Goal: Information Seeking & Learning: Learn about a topic

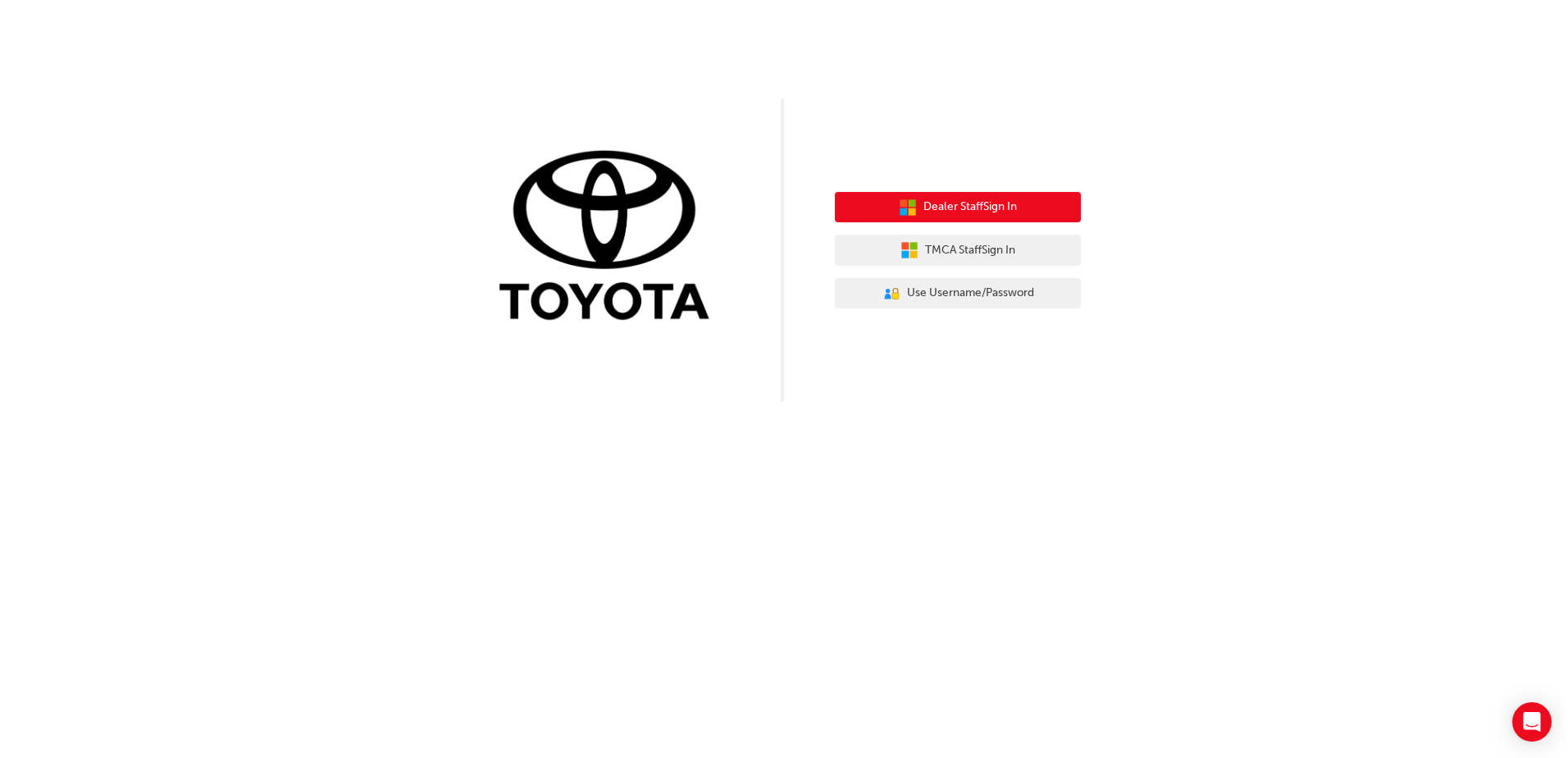
click at [993, 212] on span "Dealer Staff Sign In" at bounding box center [970, 207] width 93 height 19
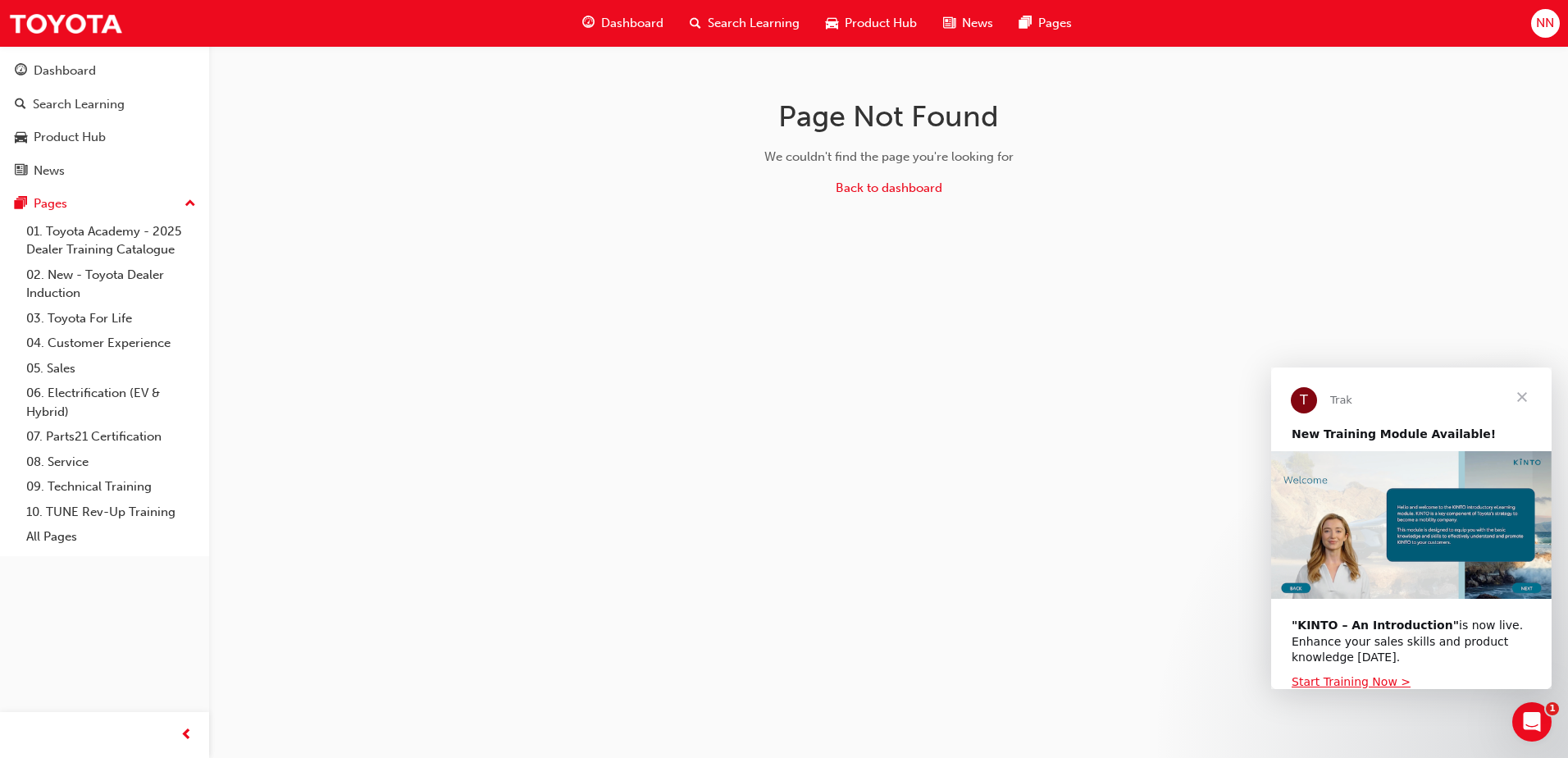
click at [1525, 392] on span "Close" at bounding box center [1522, 397] width 59 height 59
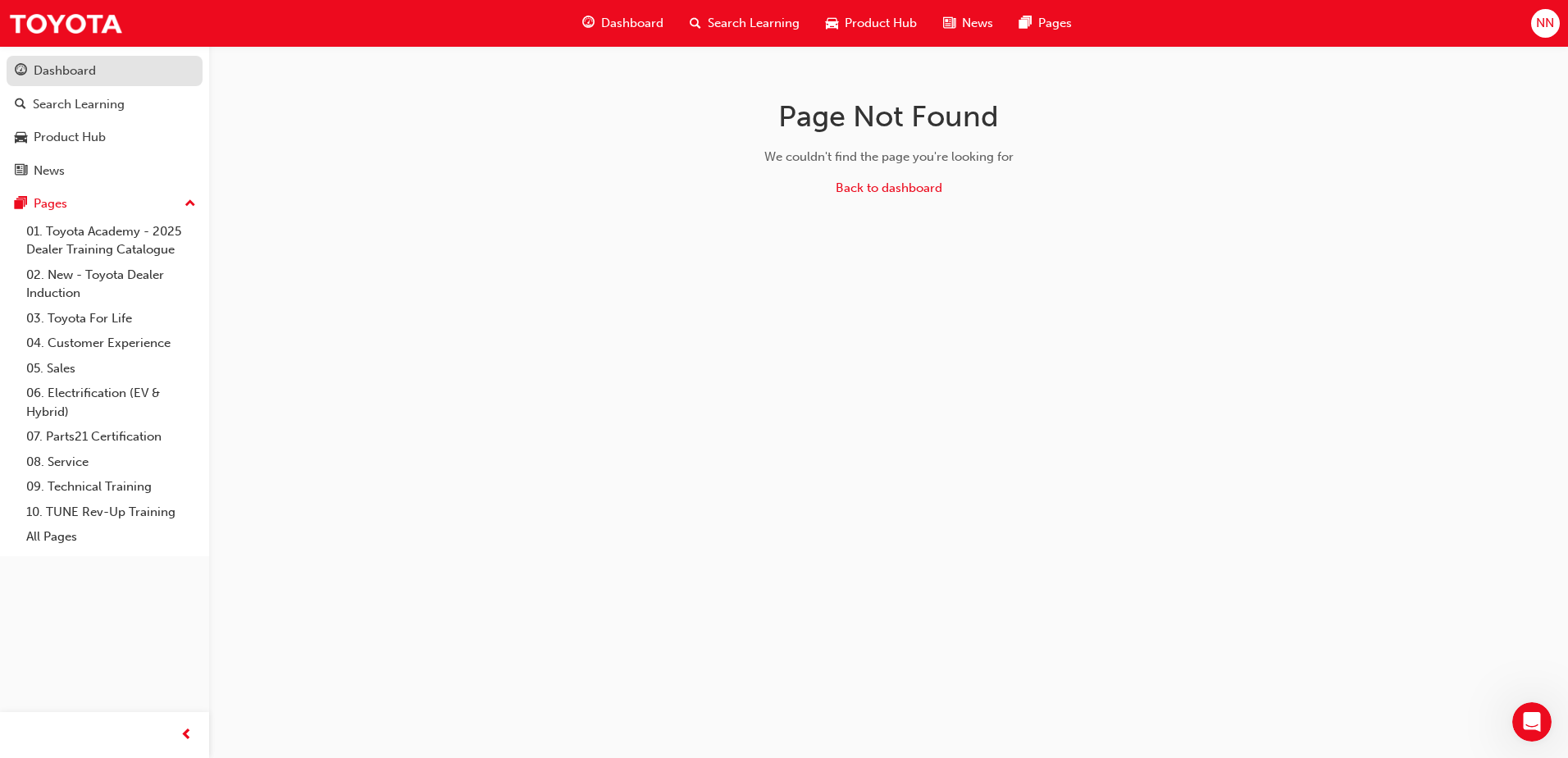
click at [63, 63] on div "Dashboard" at bounding box center [65, 70] width 62 height 19
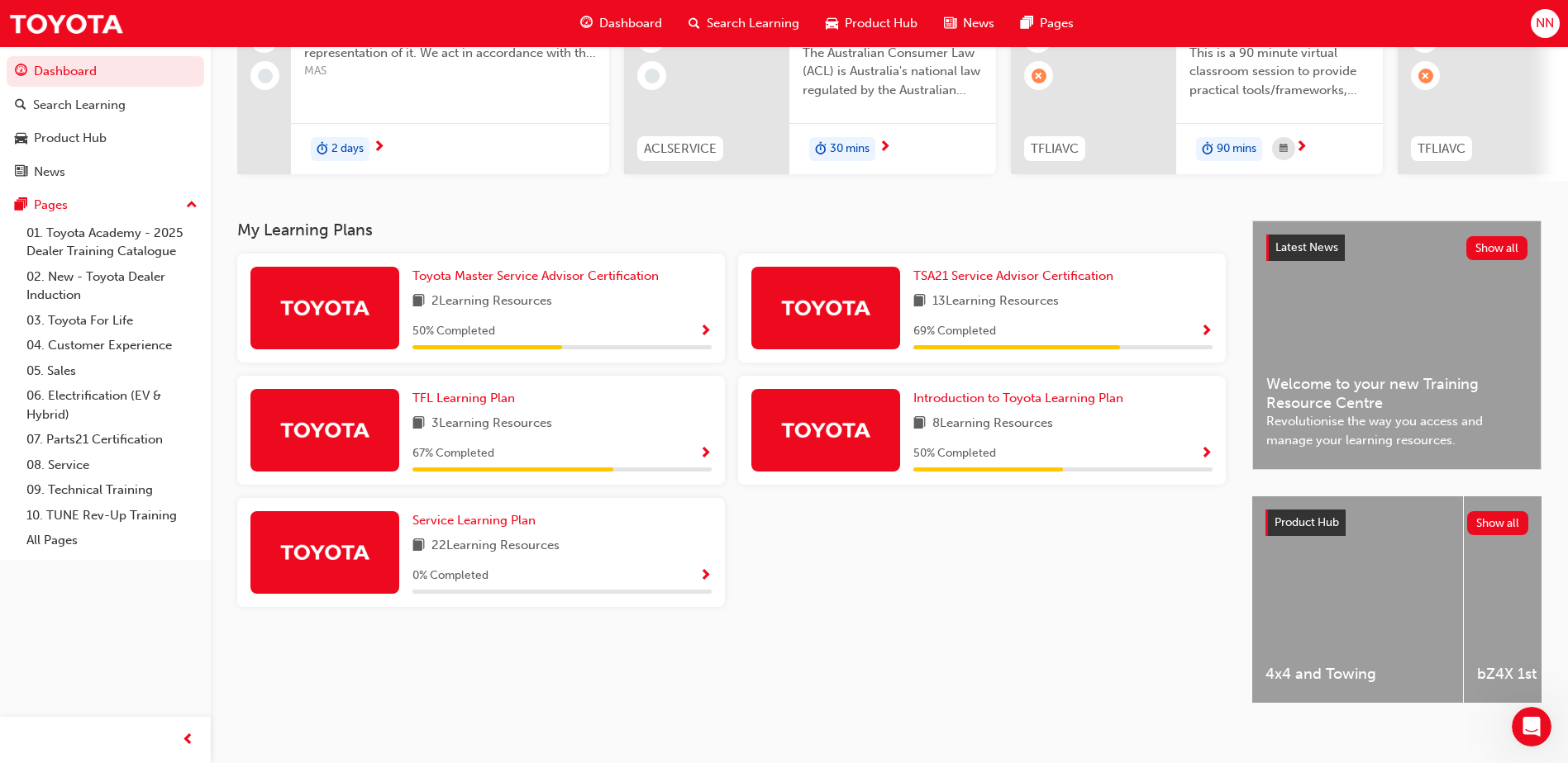
scroll to position [224, 0]
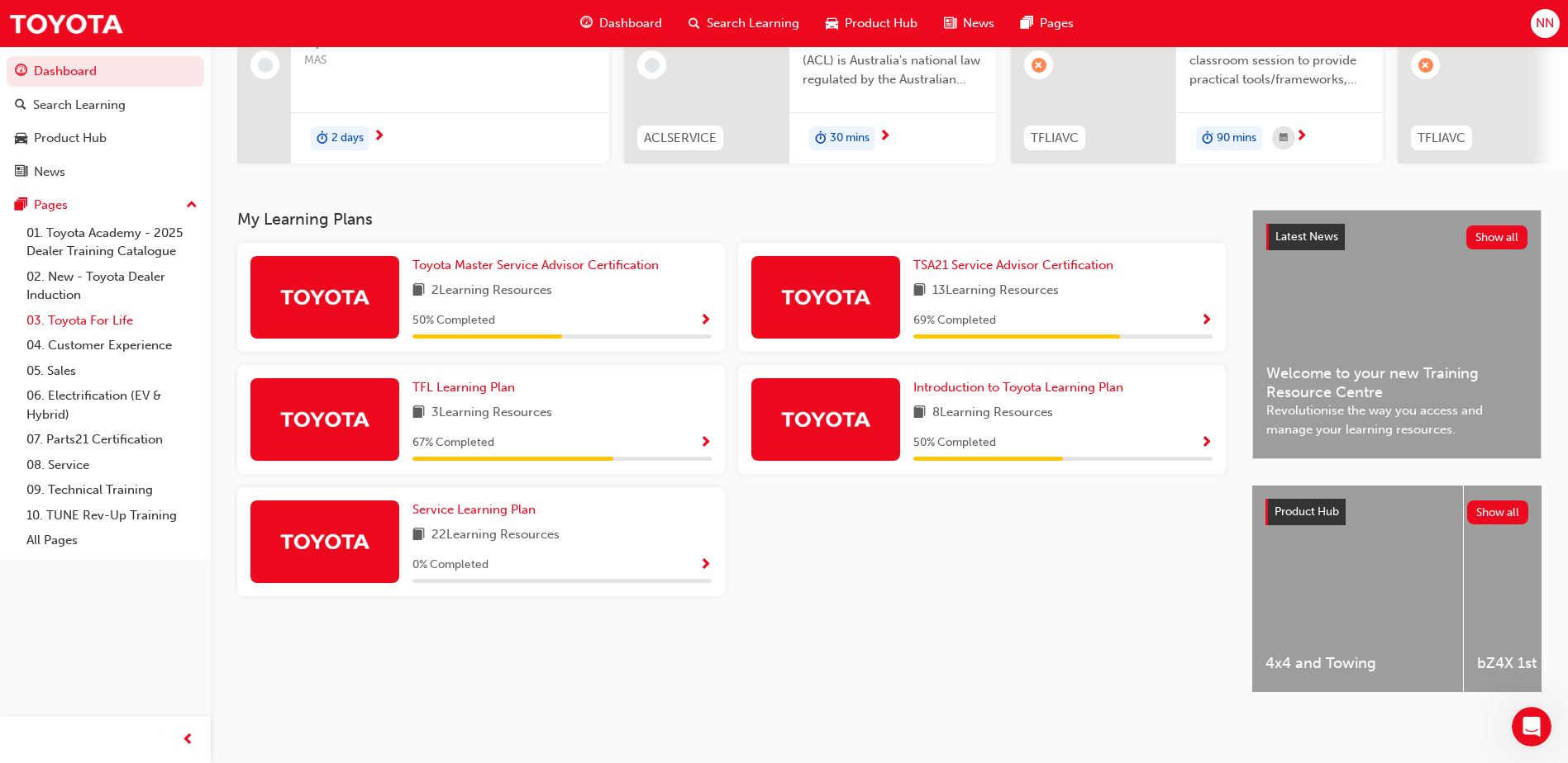
click at [93, 322] on link "03. Toyota For Life" at bounding box center [112, 321] width 184 height 26
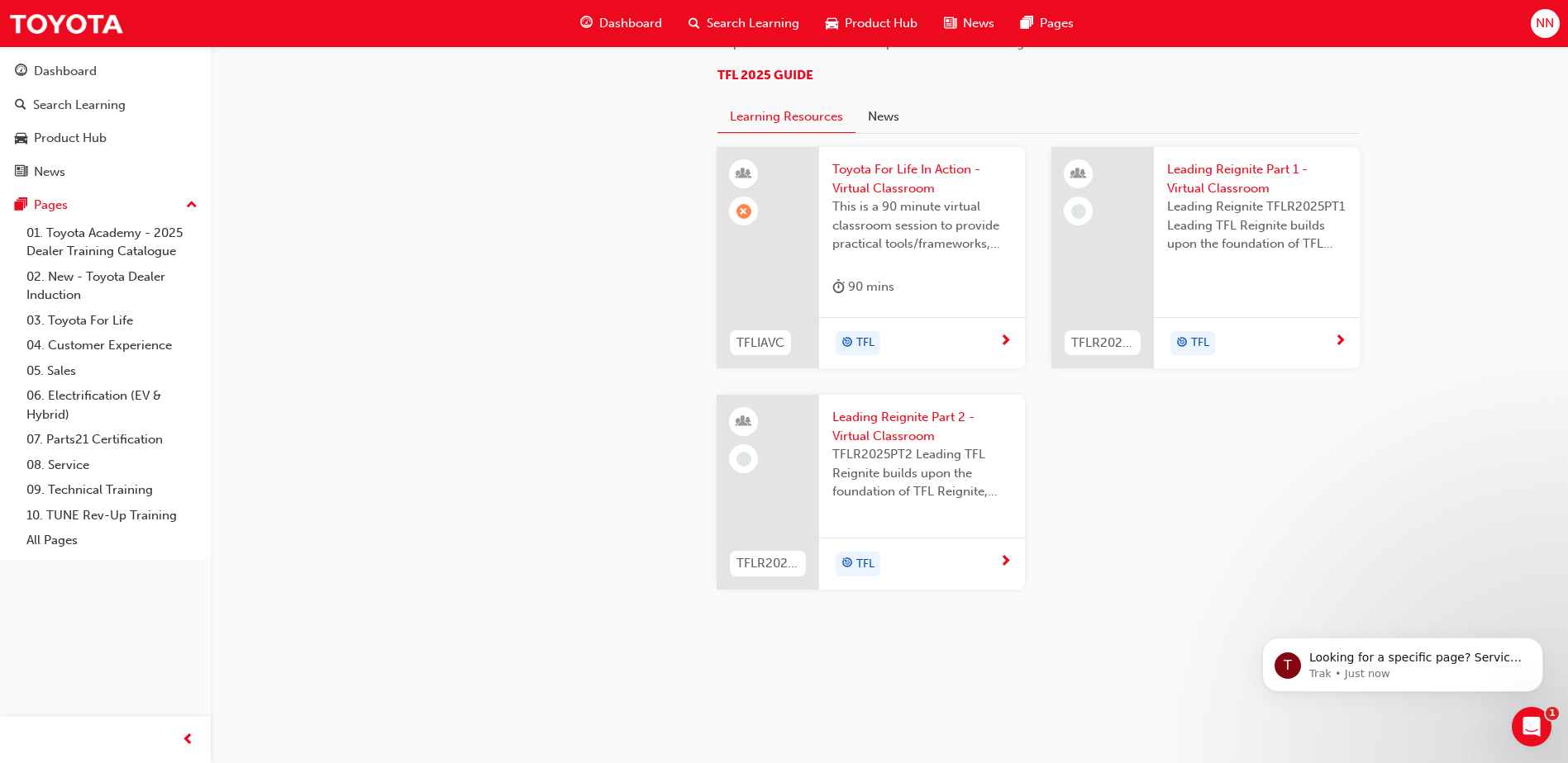
scroll to position [1652, 0]
click at [1002, 349] on span "next-icon" at bounding box center [1006, 341] width 13 height 15
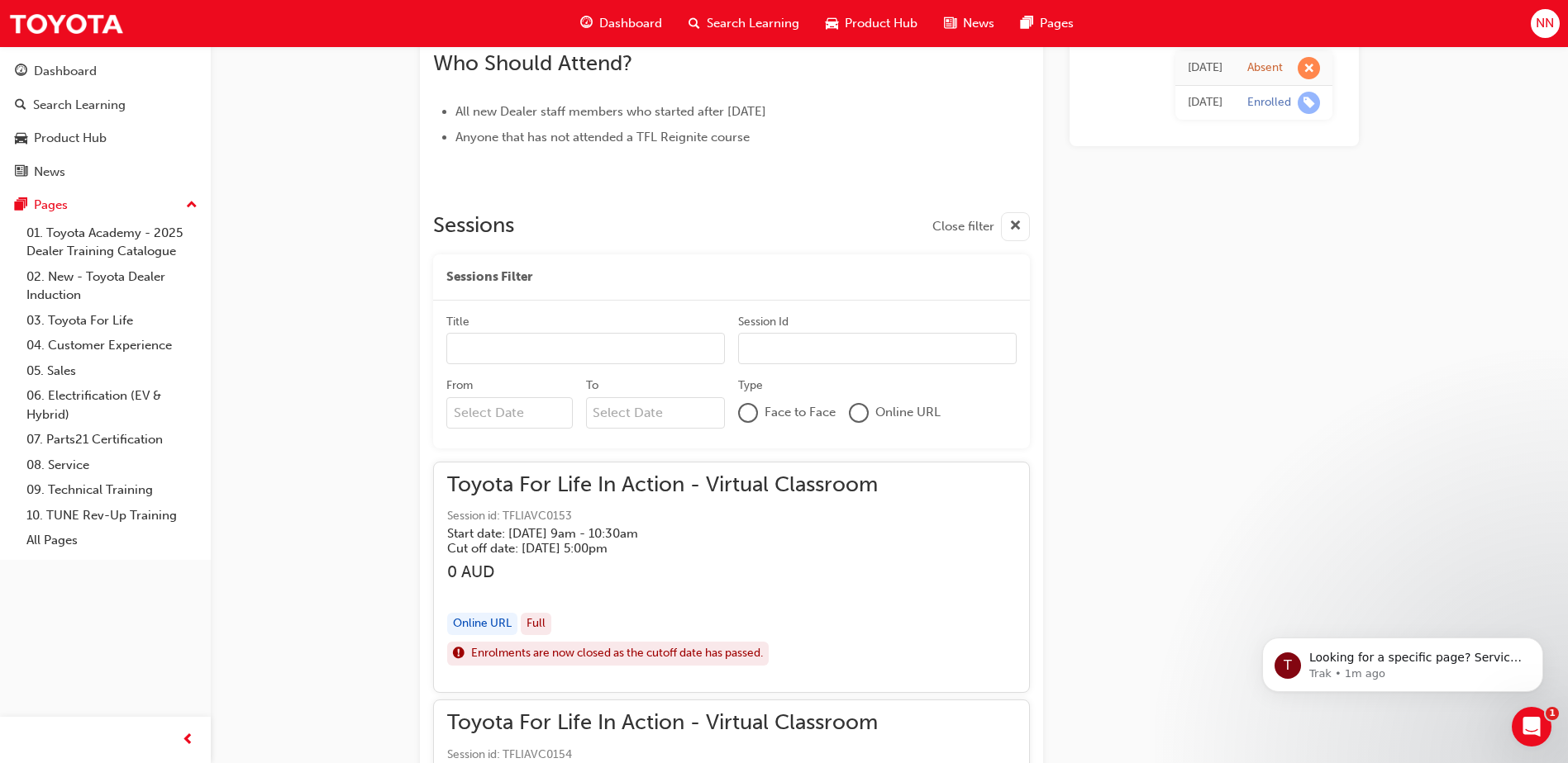
scroll to position [926, 0]
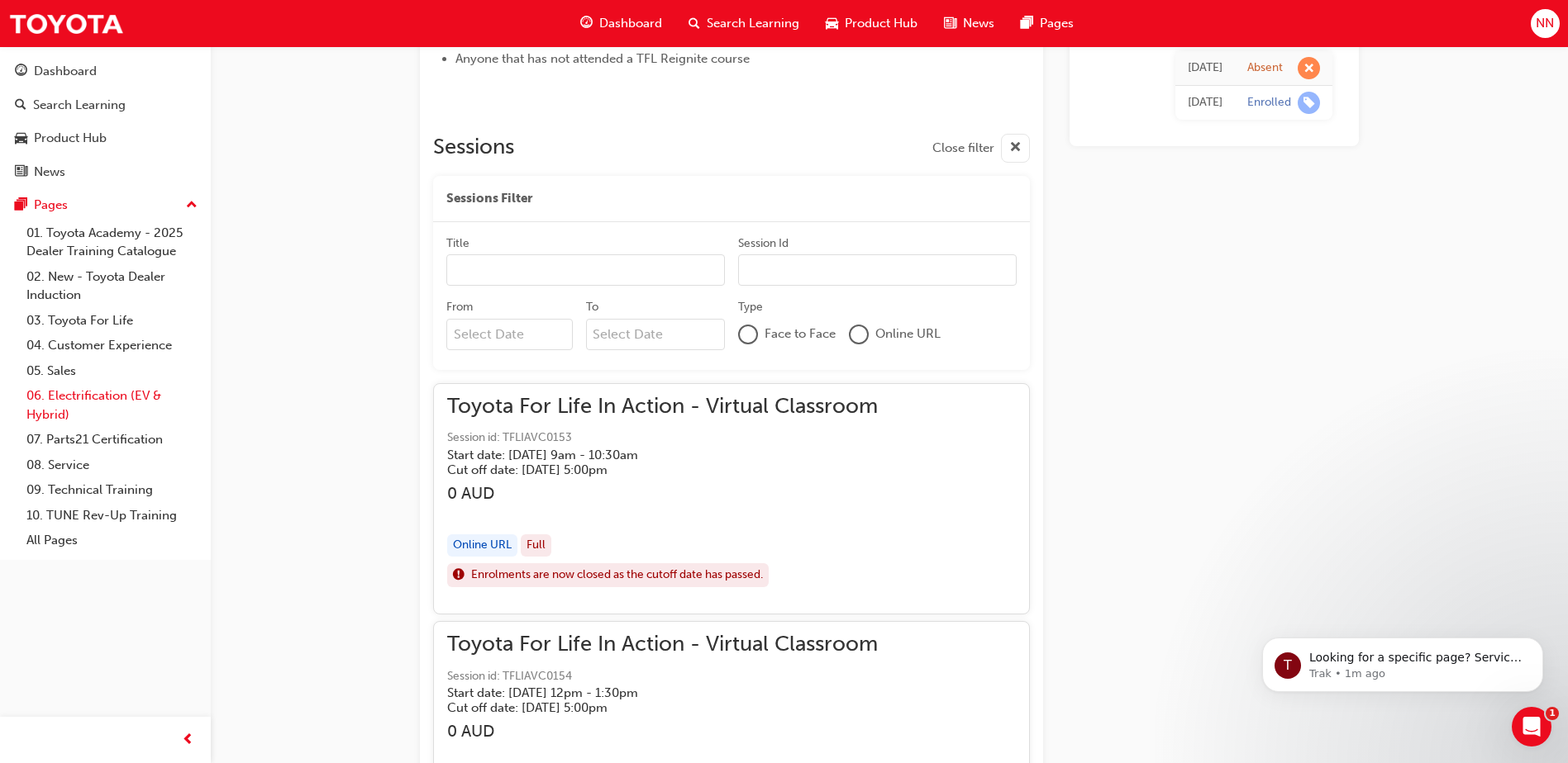
click at [107, 395] on link "06. Electrification (EV & Hybrid)" at bounding box center [112, 405] width 184 height 44
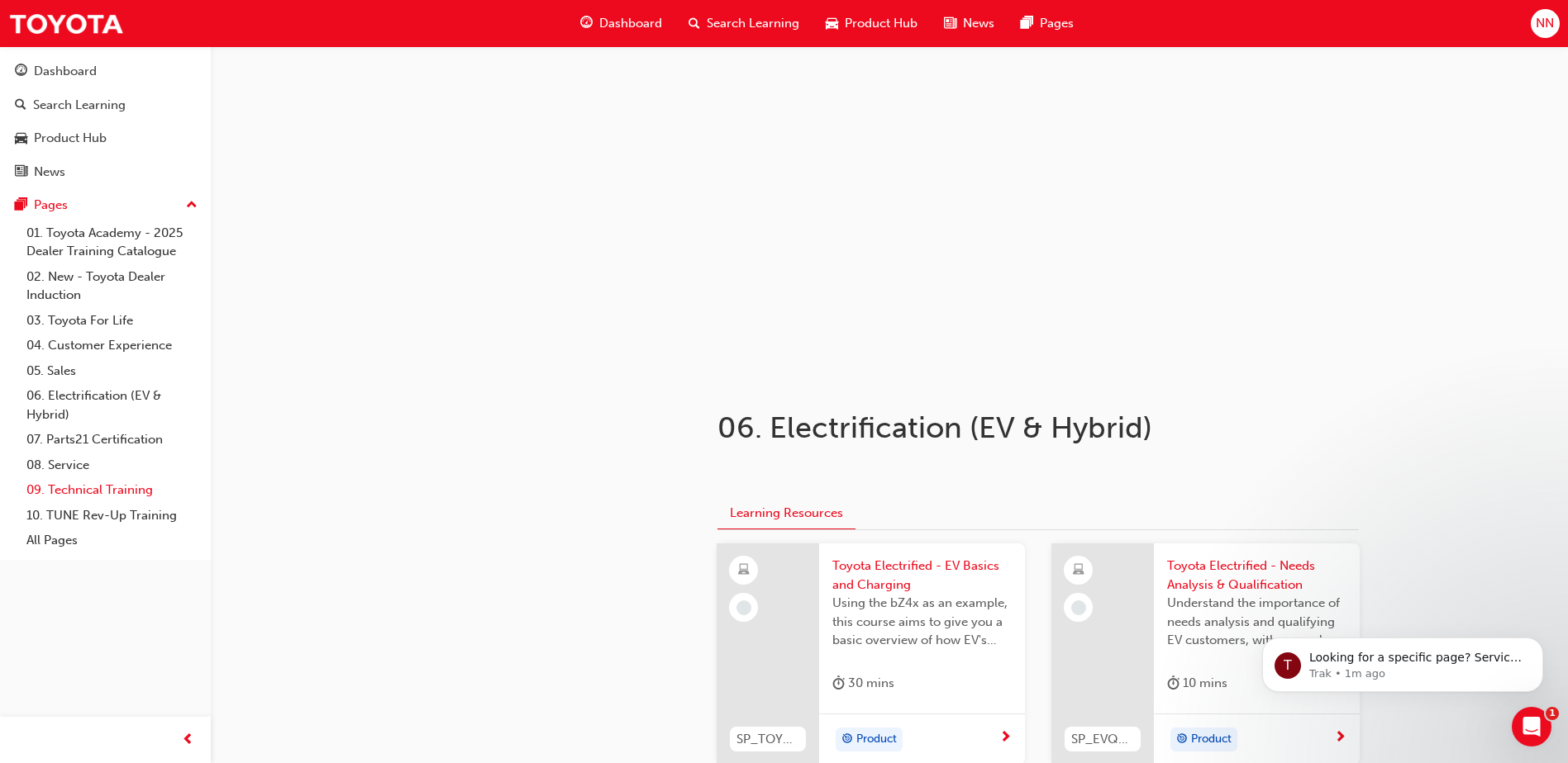
click at [91, 491] on link "09. Technical Training" at bounding box center [112, 490] width 184 height 26
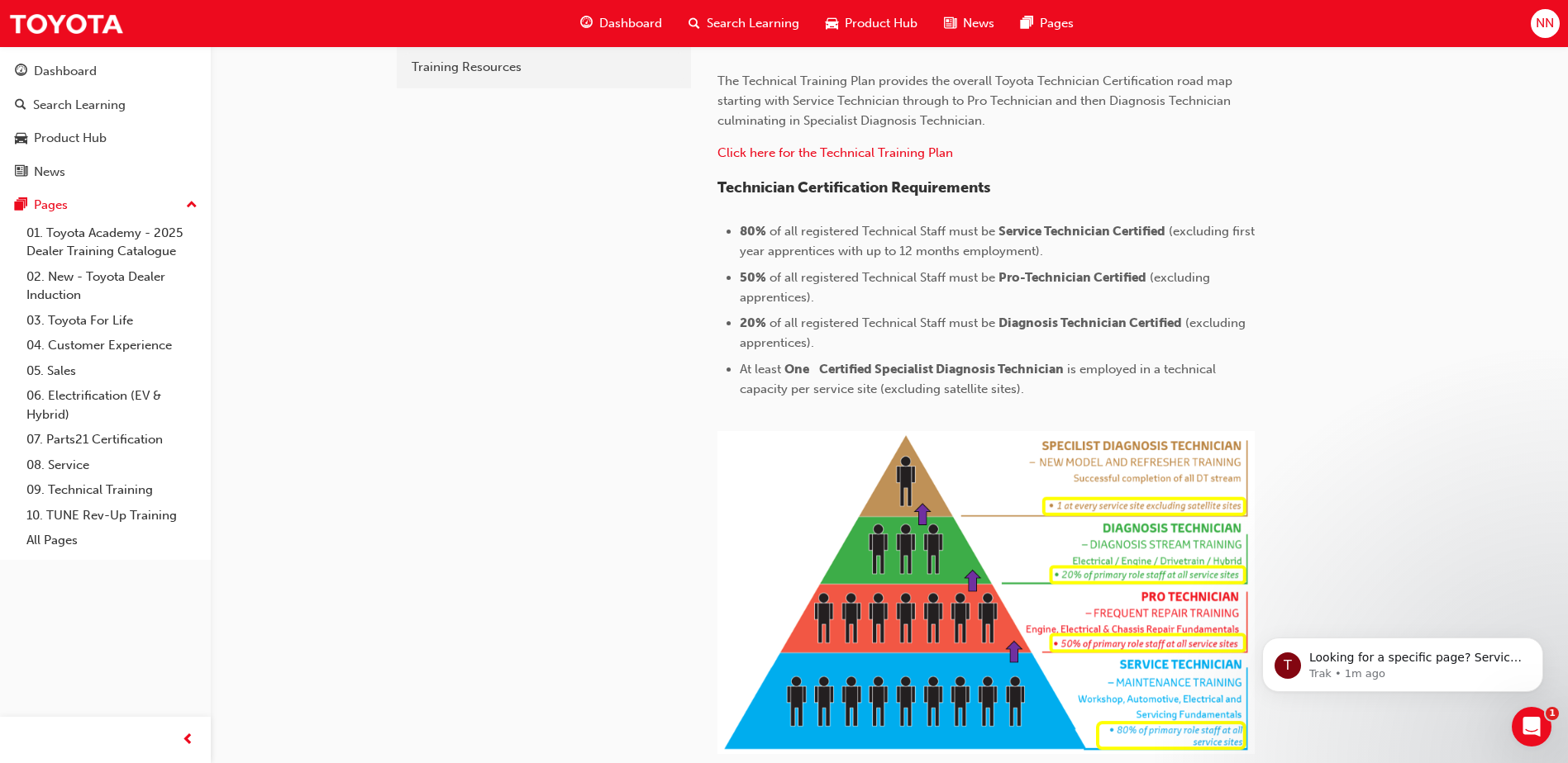
scroll to position [566, 0]
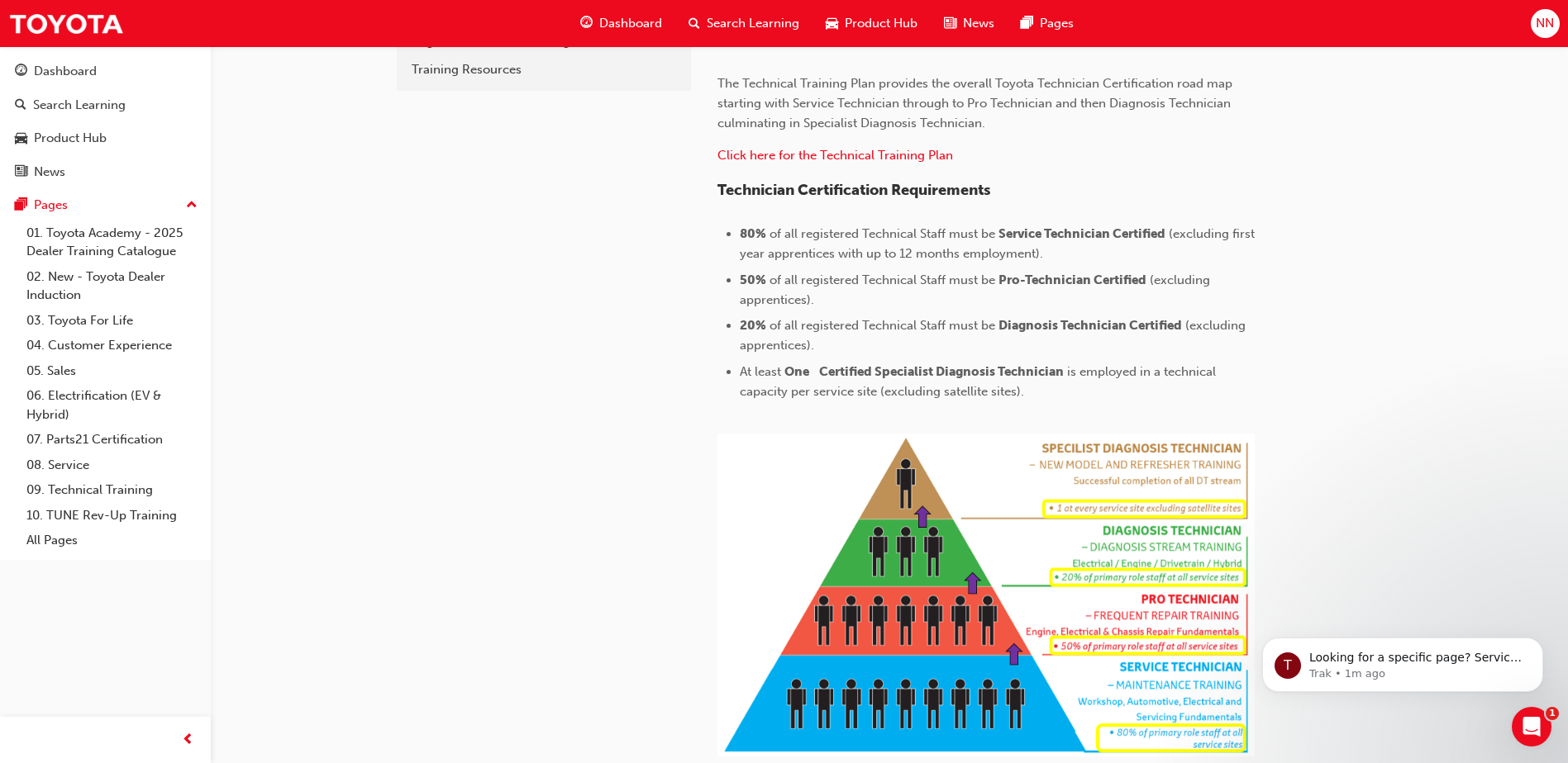
click at [1123, 485] on img at bounding box center [985, 594] width 537 height 323
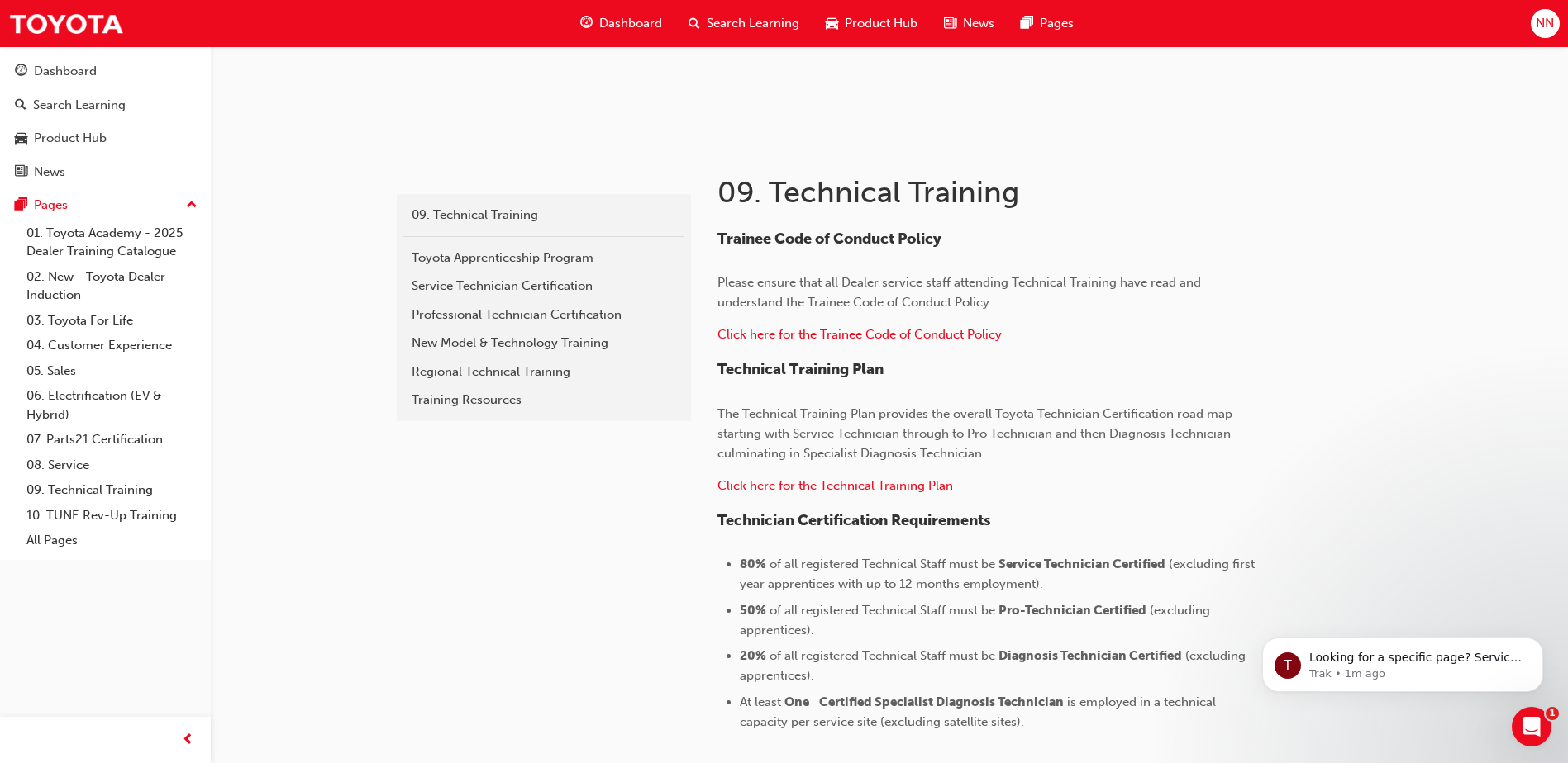
scroll to position [153, 0]
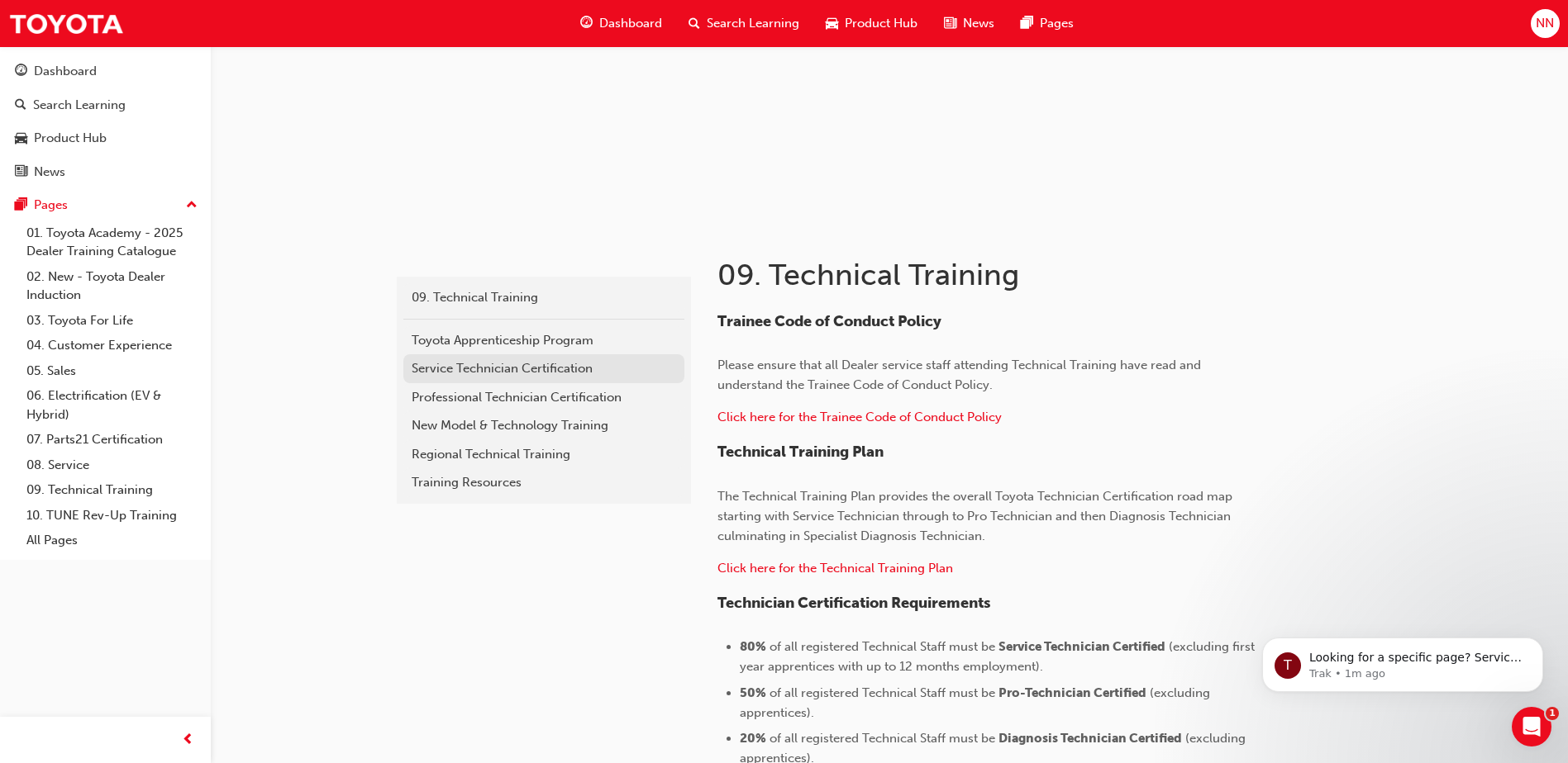
click at [510, 372] on div "Service Technician Certification" at bounding box center [544, 368] width 265 height 19
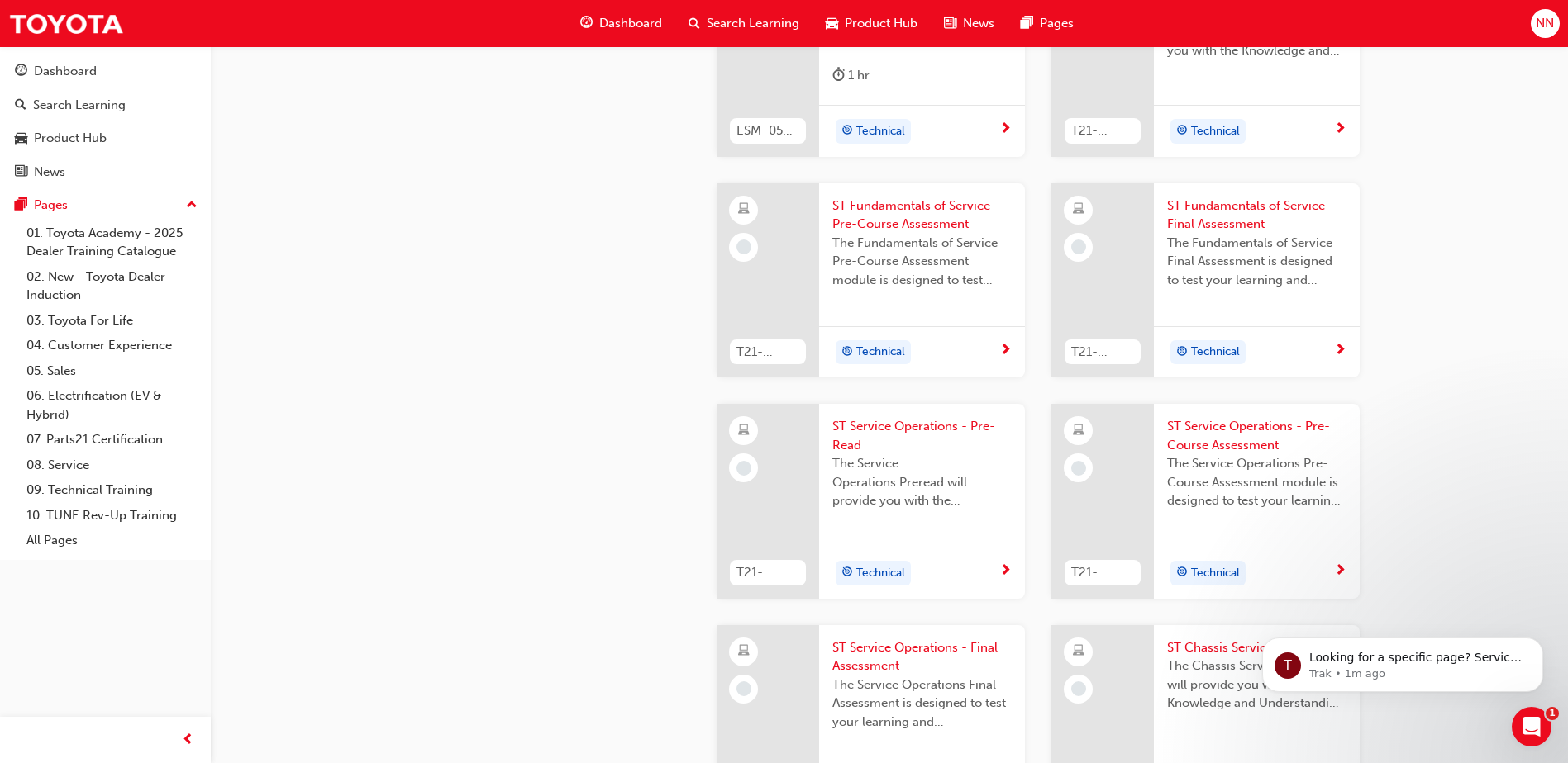
scroll to position [635, 0]
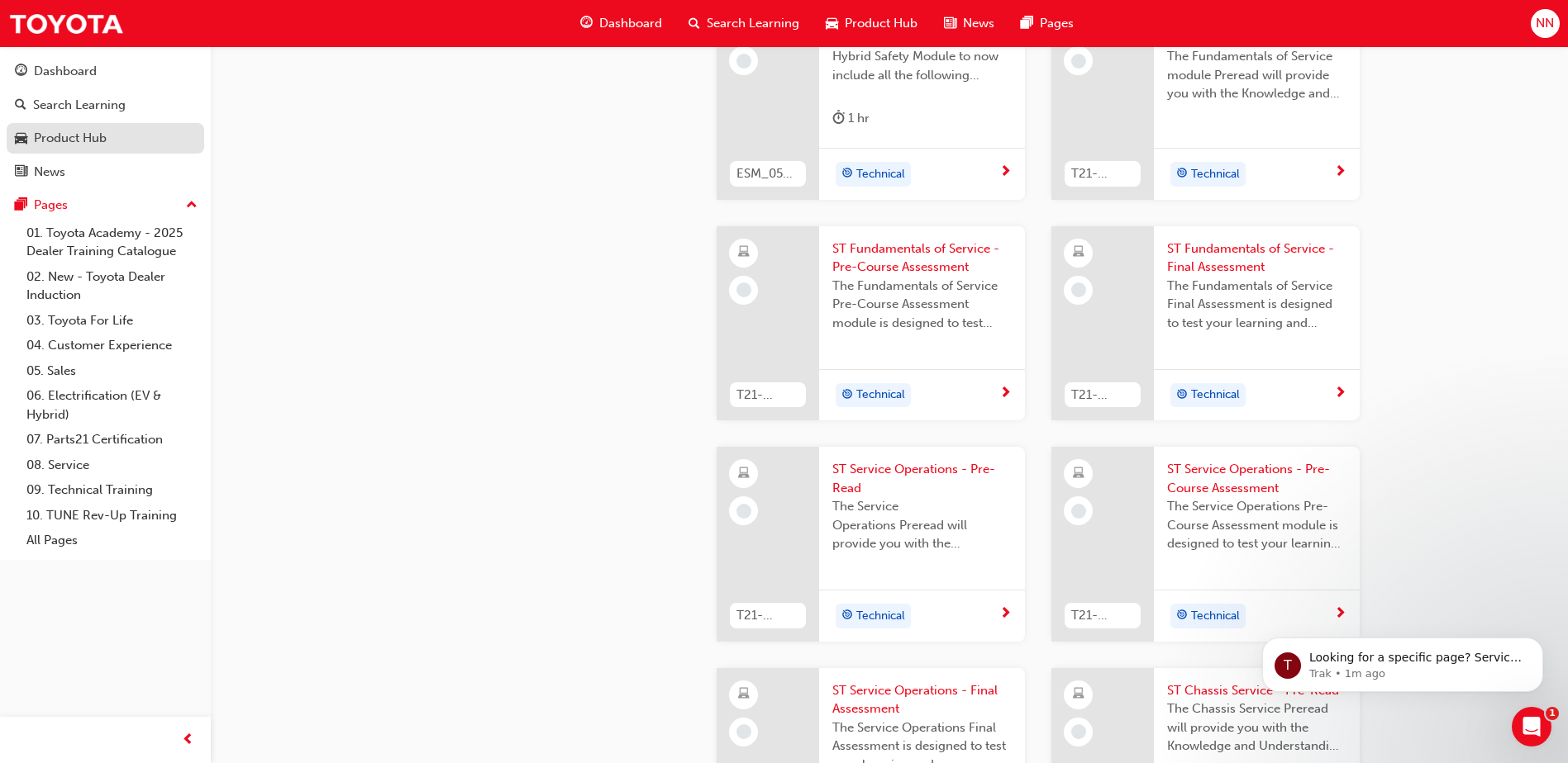
click at [162, 153] on link "Product Hub" at bounding box center [105, 138] width 198 height 30
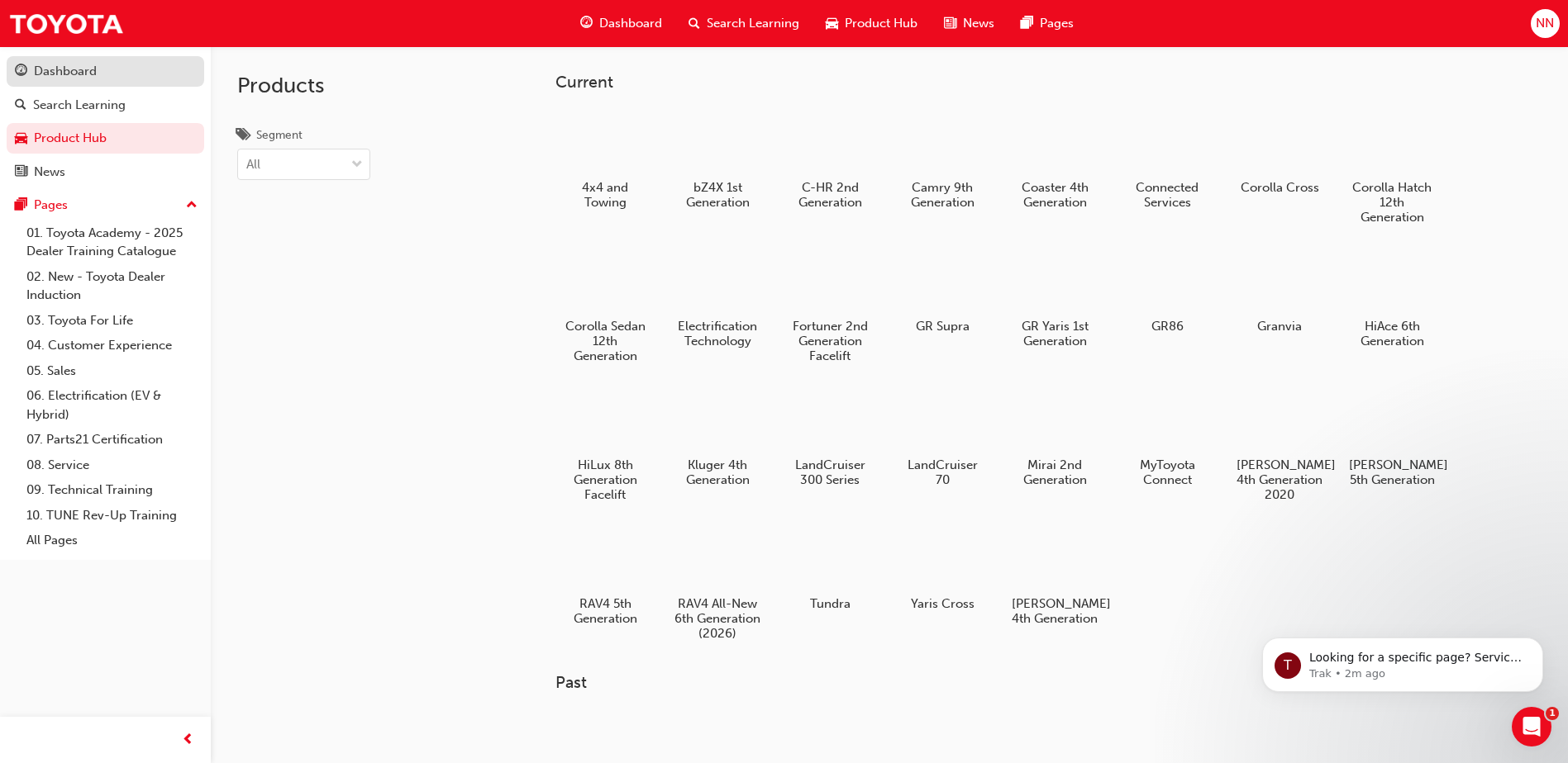
click at [73, 71] on div "Dashboard" at bounding box center [65, 71] width 63 height 19
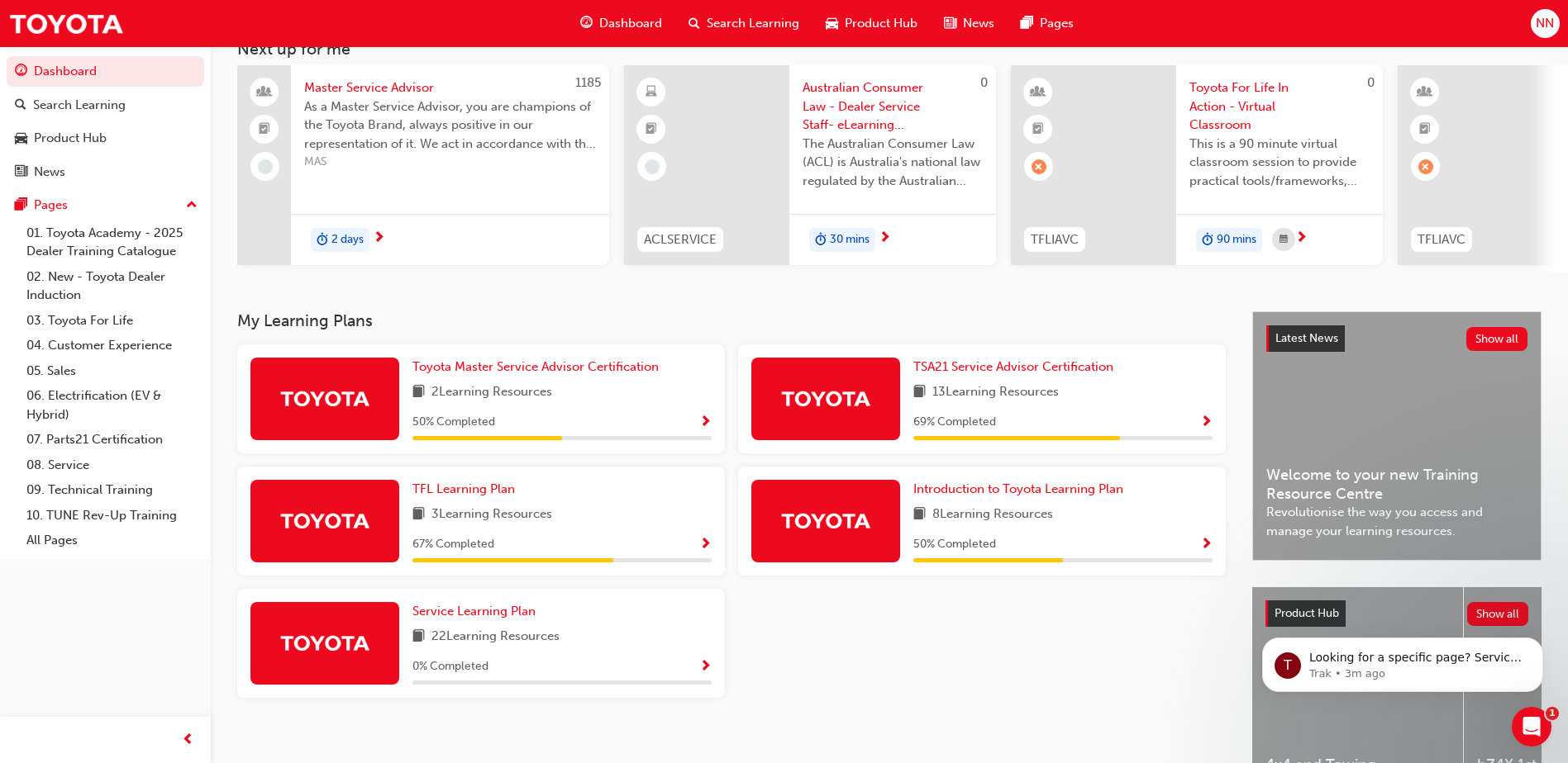
scroll to position [165, 0]
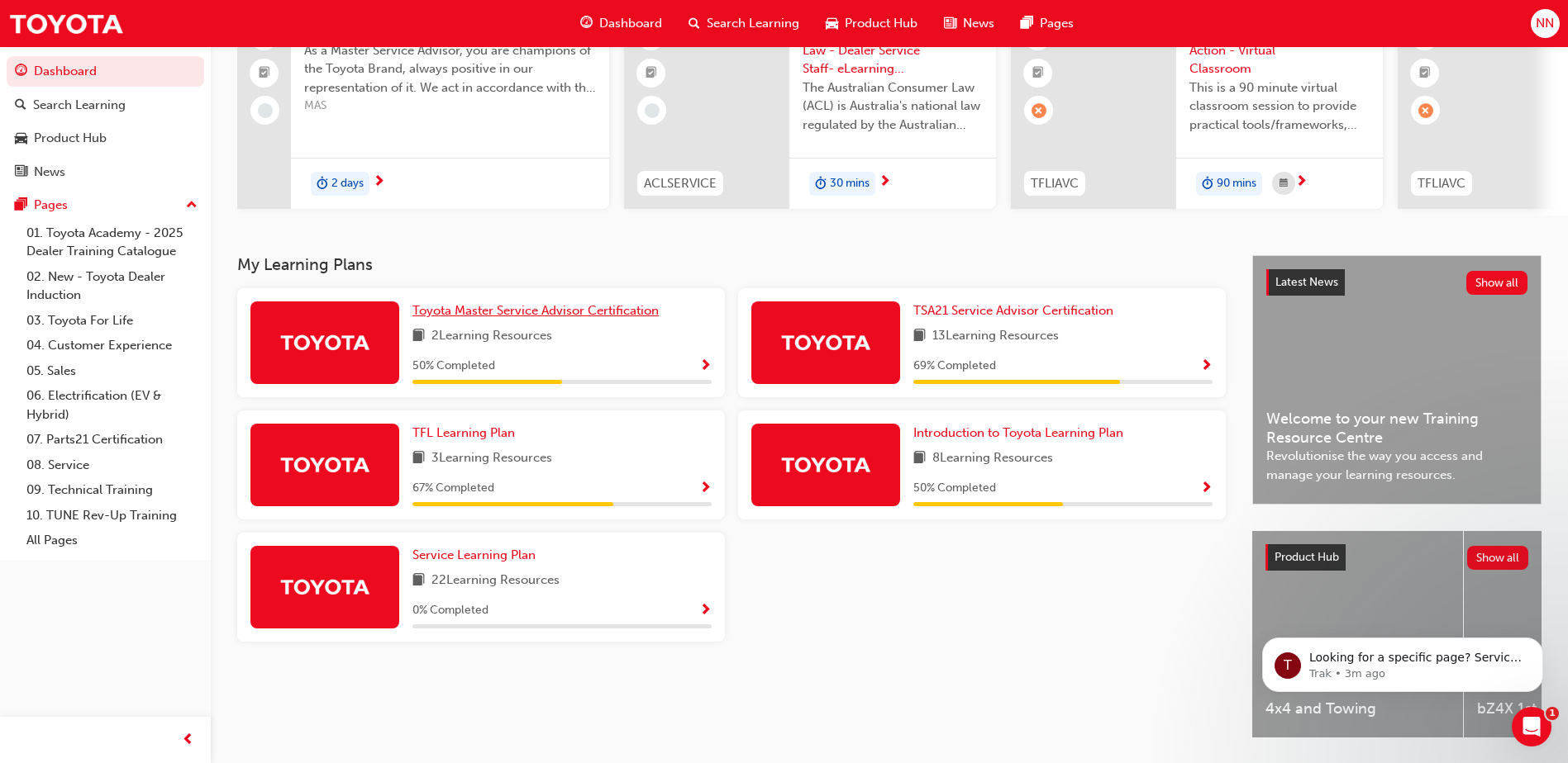
click at [577, 318] on span "Toyota Master Service Advisor Certification" at bounding box center [535, 310] width 246 height 15
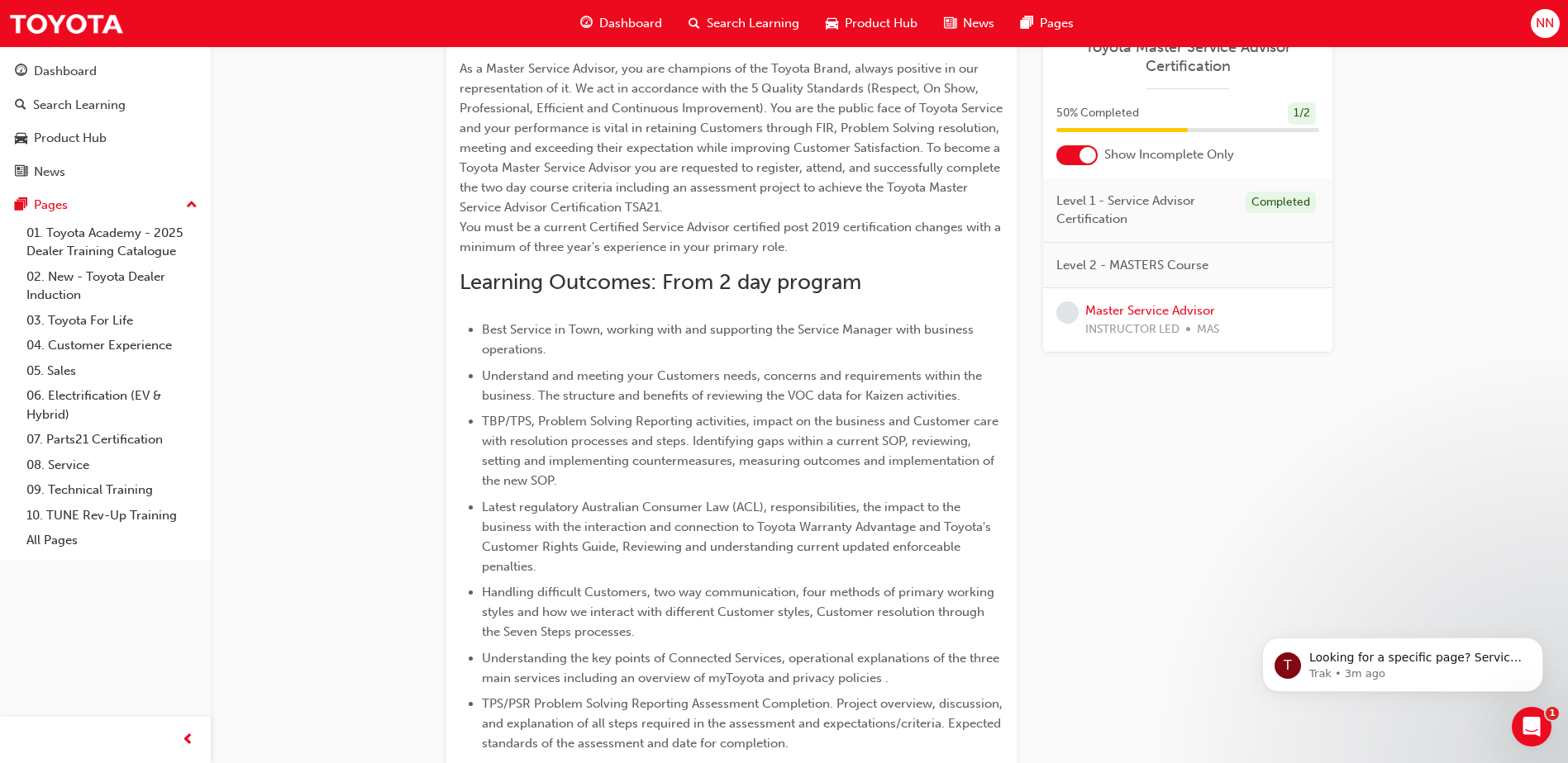
scroll to position [413, 0]
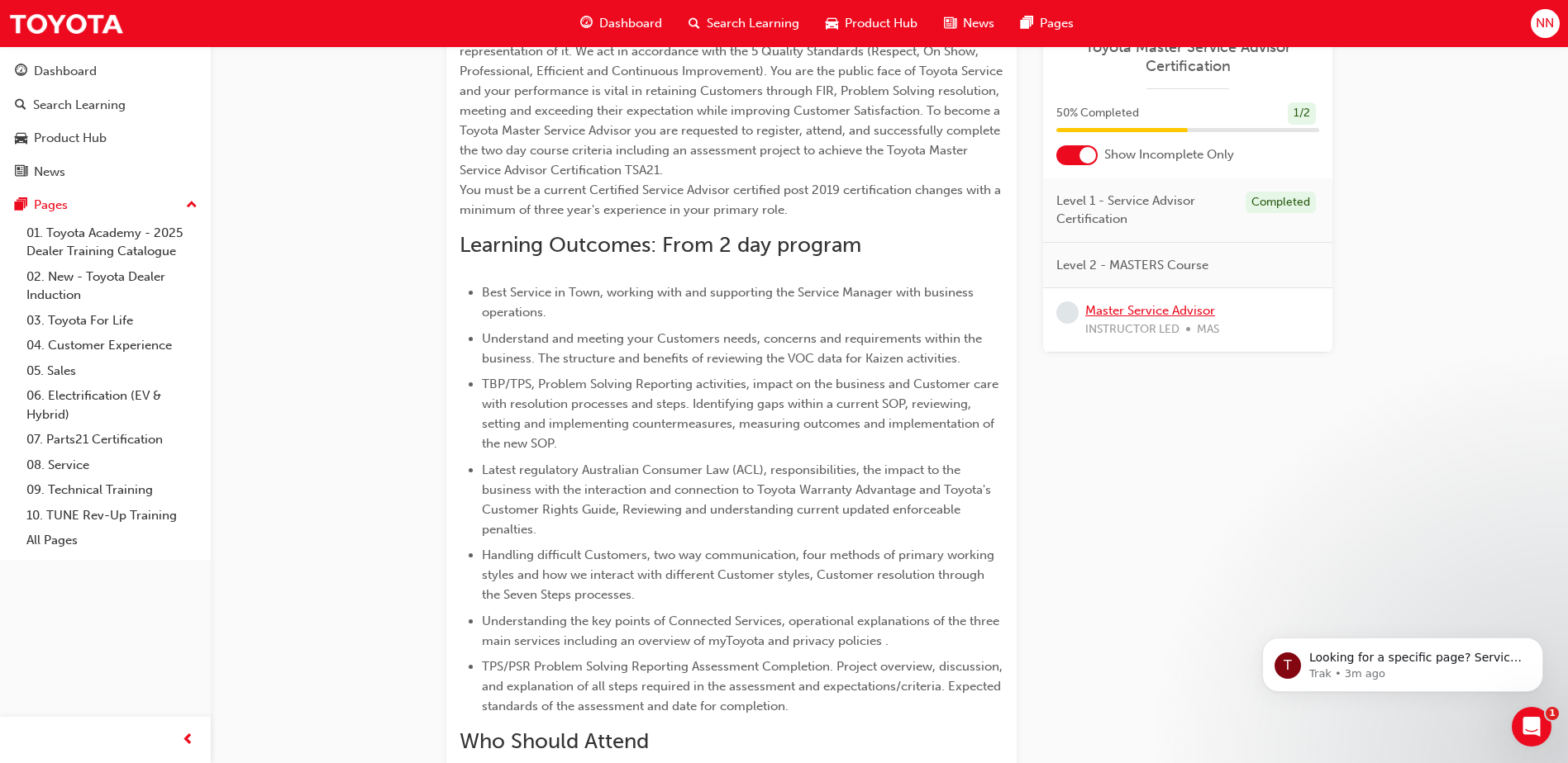
click at [1158, 311] on link "Master Service Advisor" at bounding box center [1150, 310] width 130 height 15
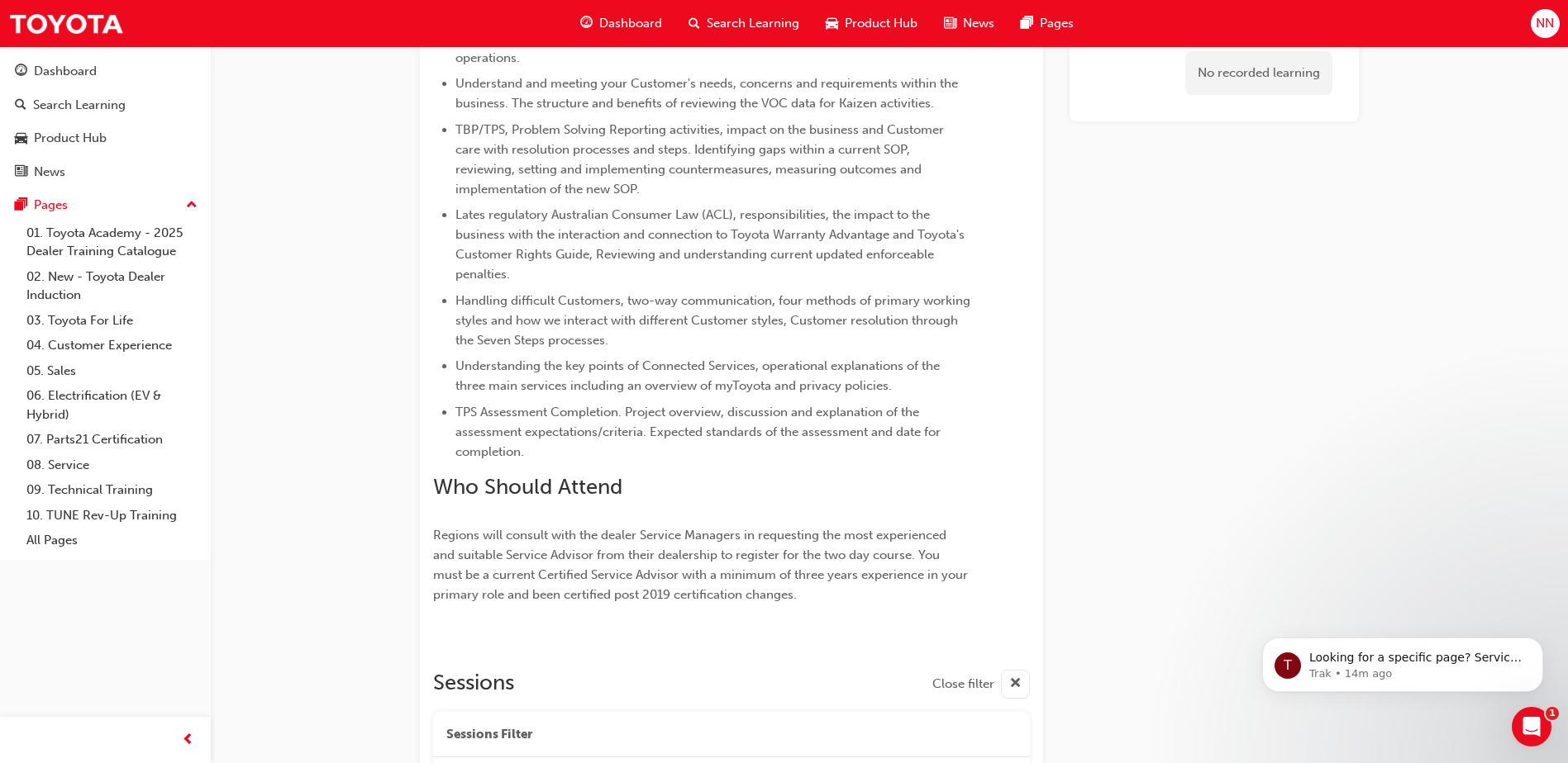
scroll to position [523, 0]
click at [805, 596] on p "Regions will consult with the dealer Service Managers in requesting the most ex…" at bounding box center [701, 564] width 537 height 80
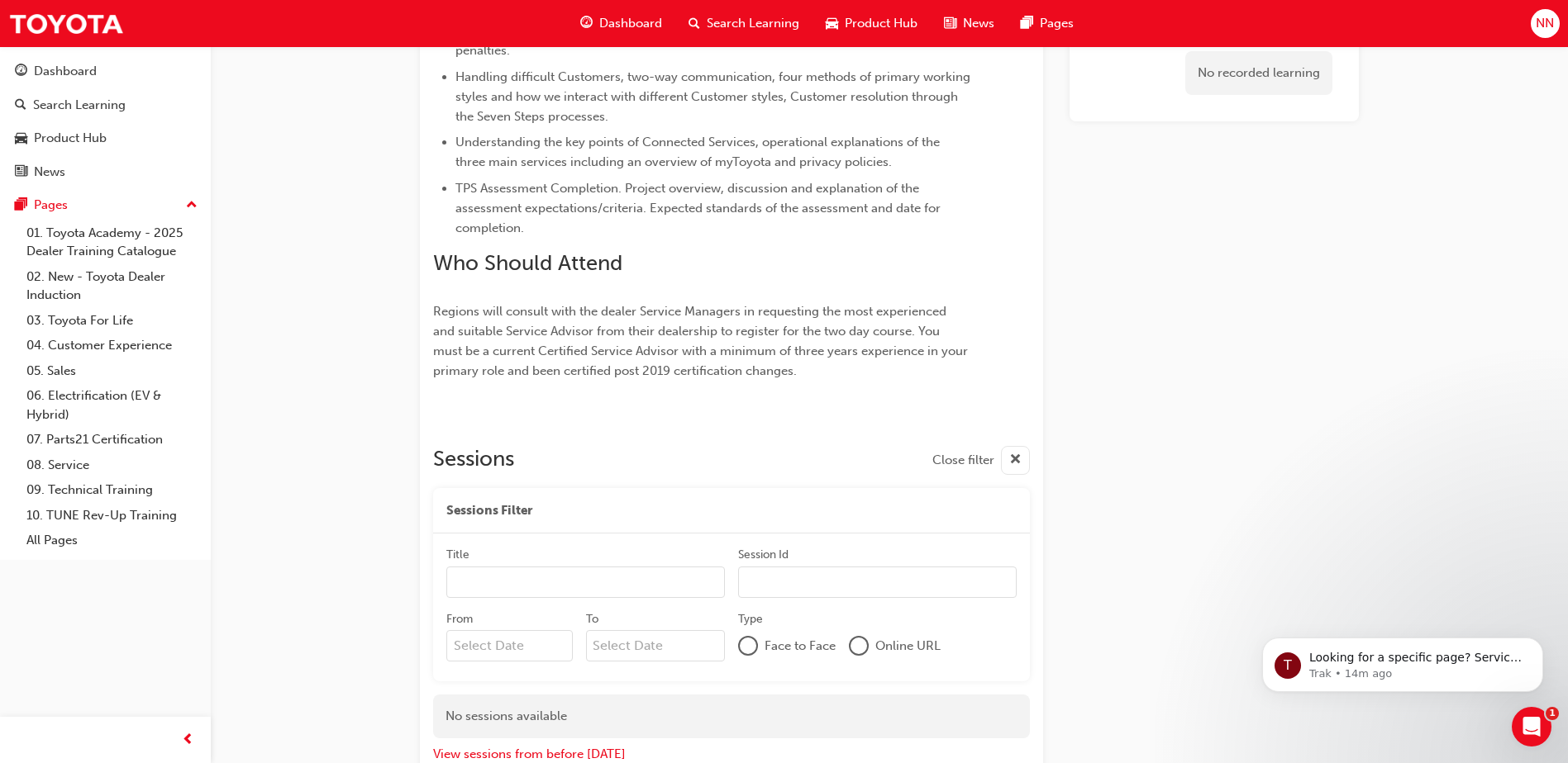
scroll to position [853, 0]
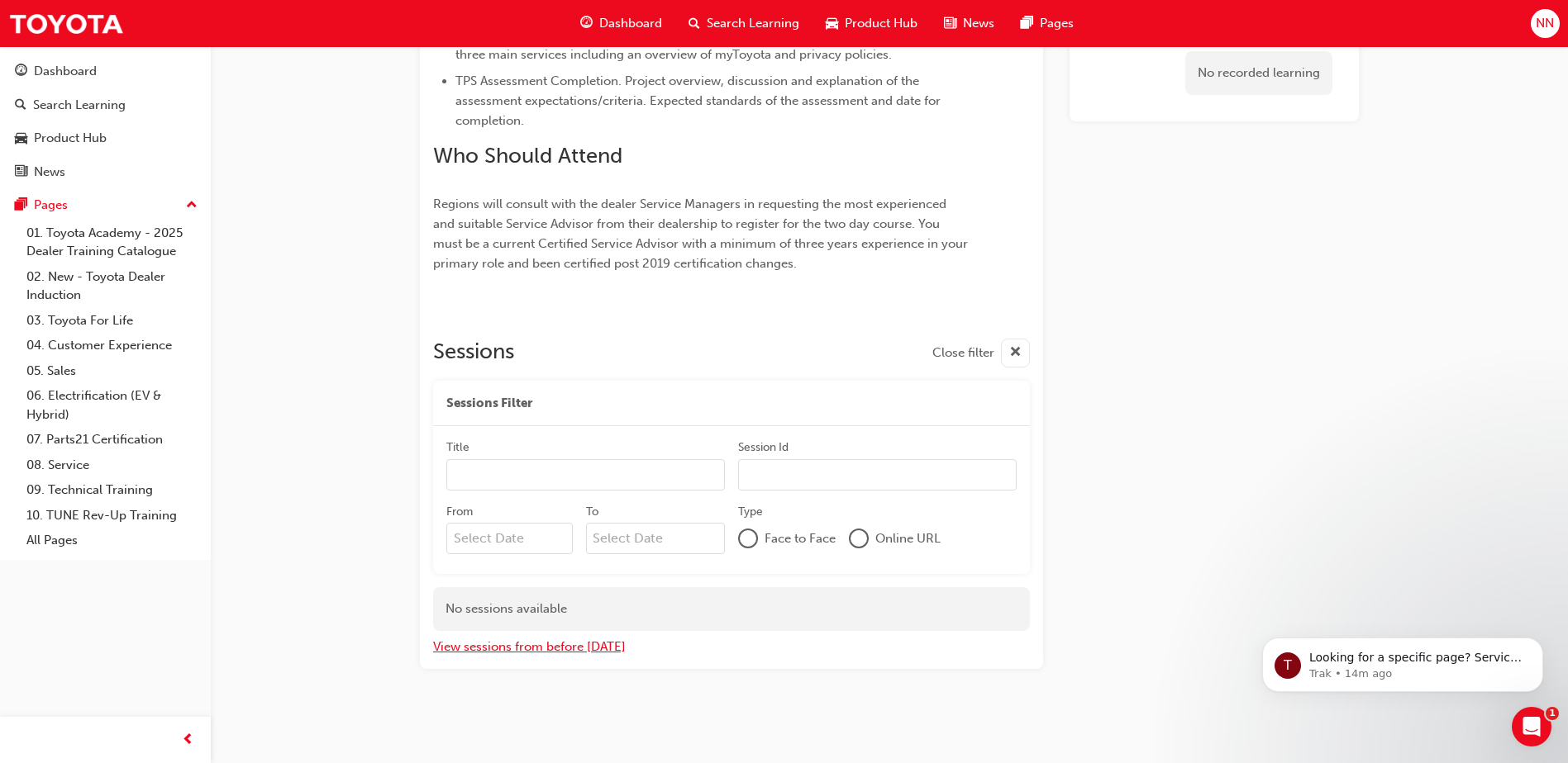
click at [586, 648] on button "View sessions from before [DATE]" at bounding box center [528, 647] width 192 height 19
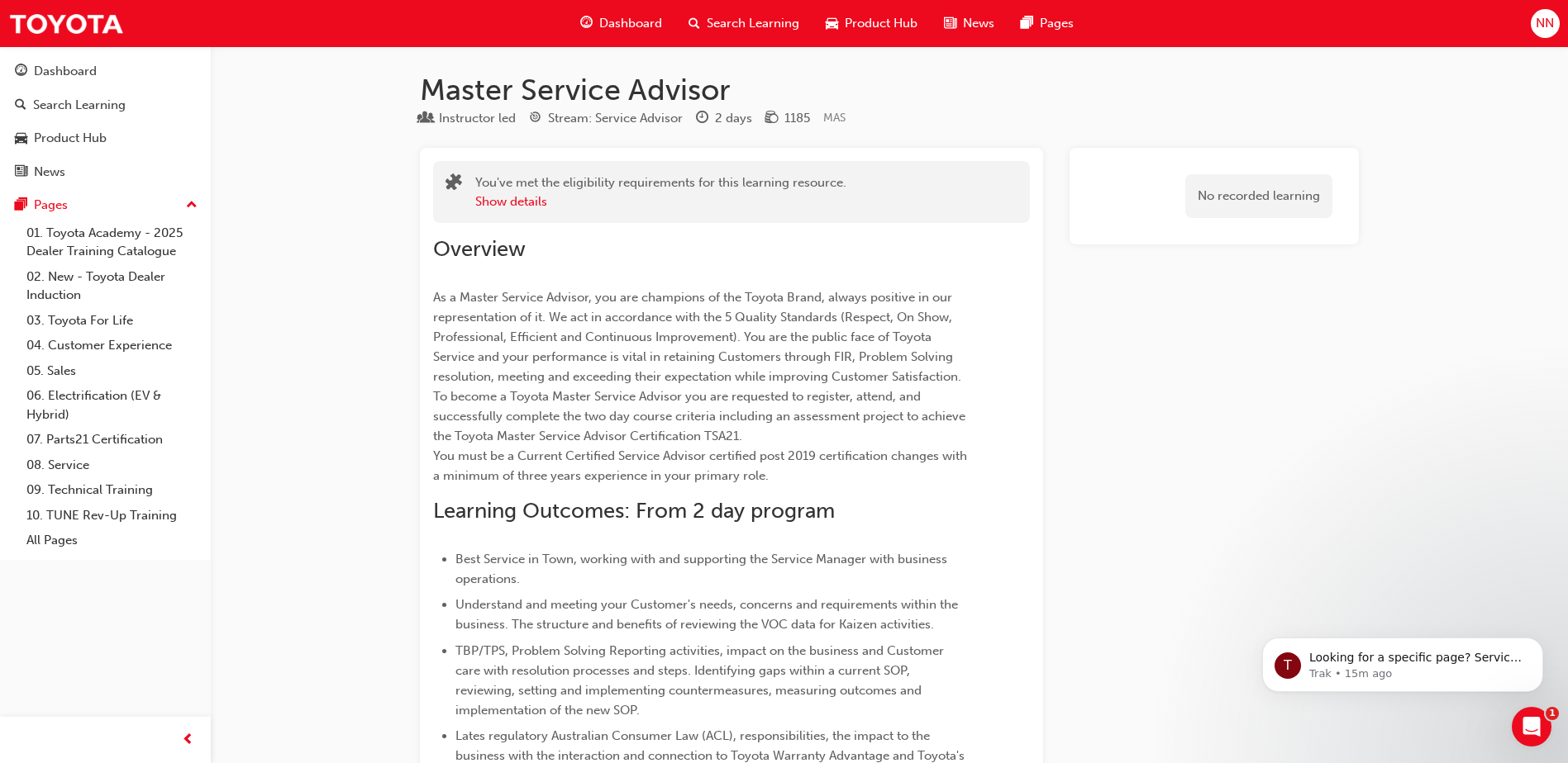
scroll to position [0, 0]
click at [510, 208] on button "Show details" at bounding box center [511, 202] width 72 height 19
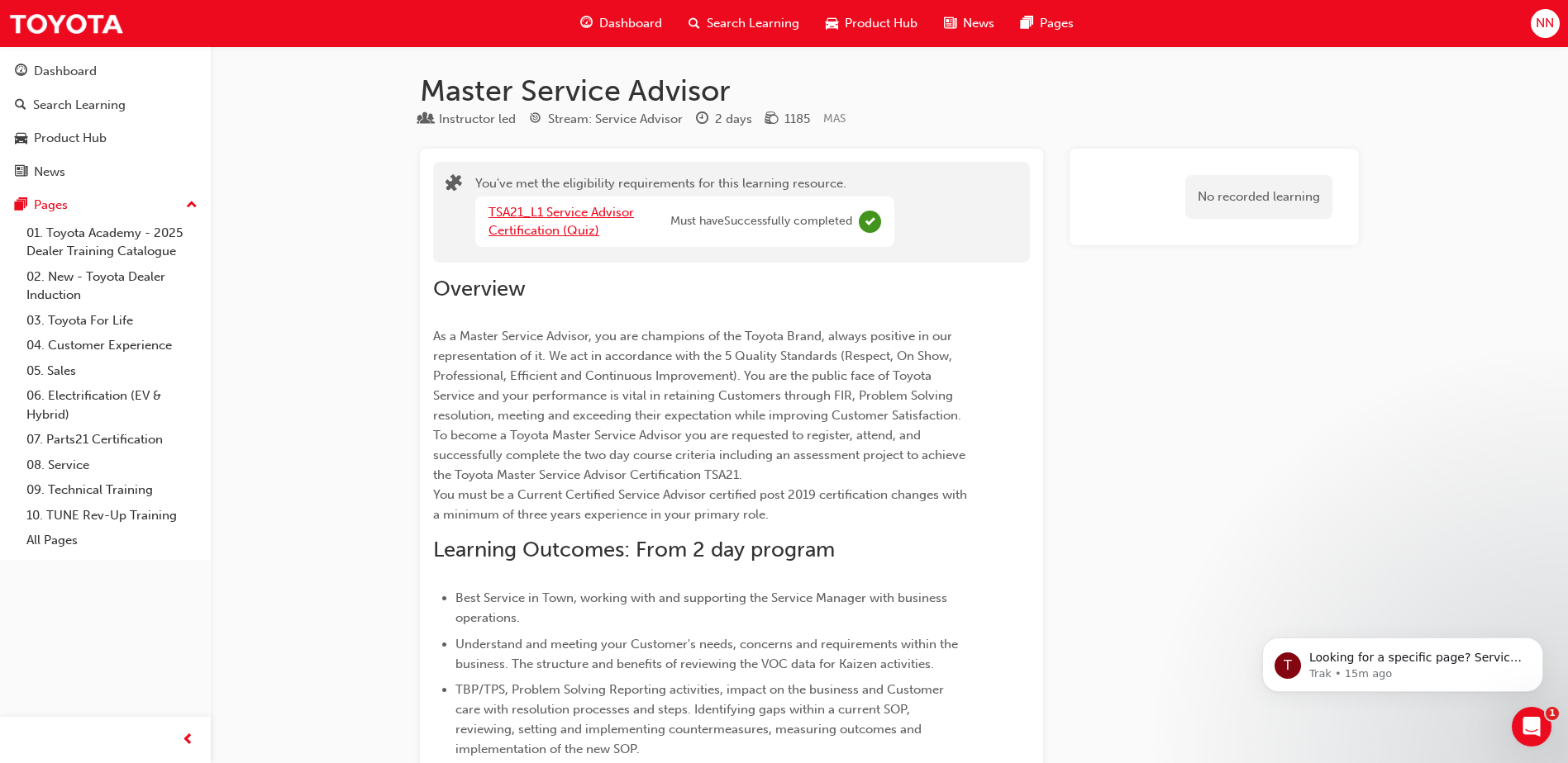
click at [556, 219] on link "TSA21_L1 Service Advisor Certification (Quiz)" at bounding box center [561, 222] width 146 height 34
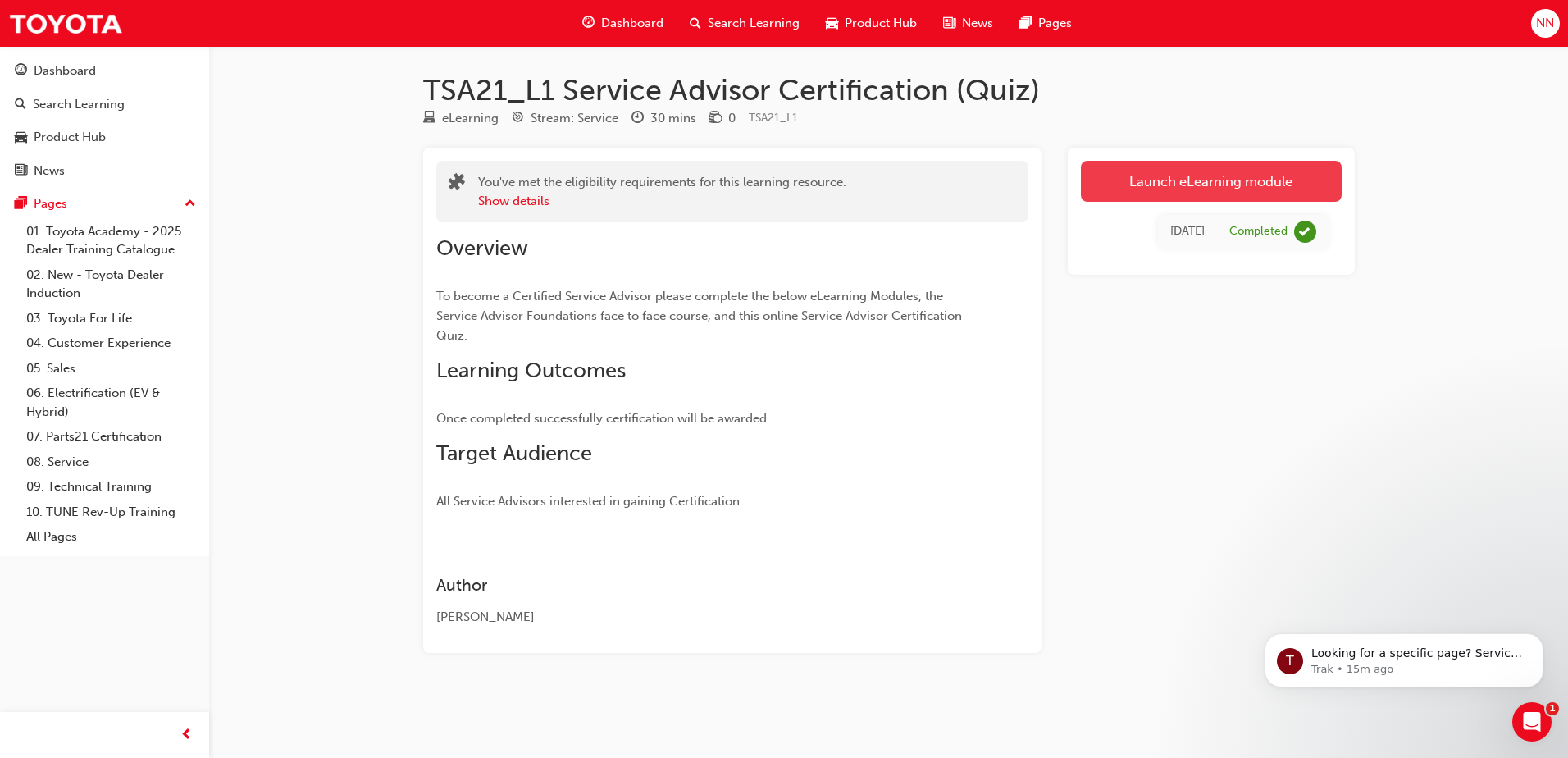
click at [1249, 186] on link "Launch eLearning module" at bounding box center [1211, 181] width 261 height 41
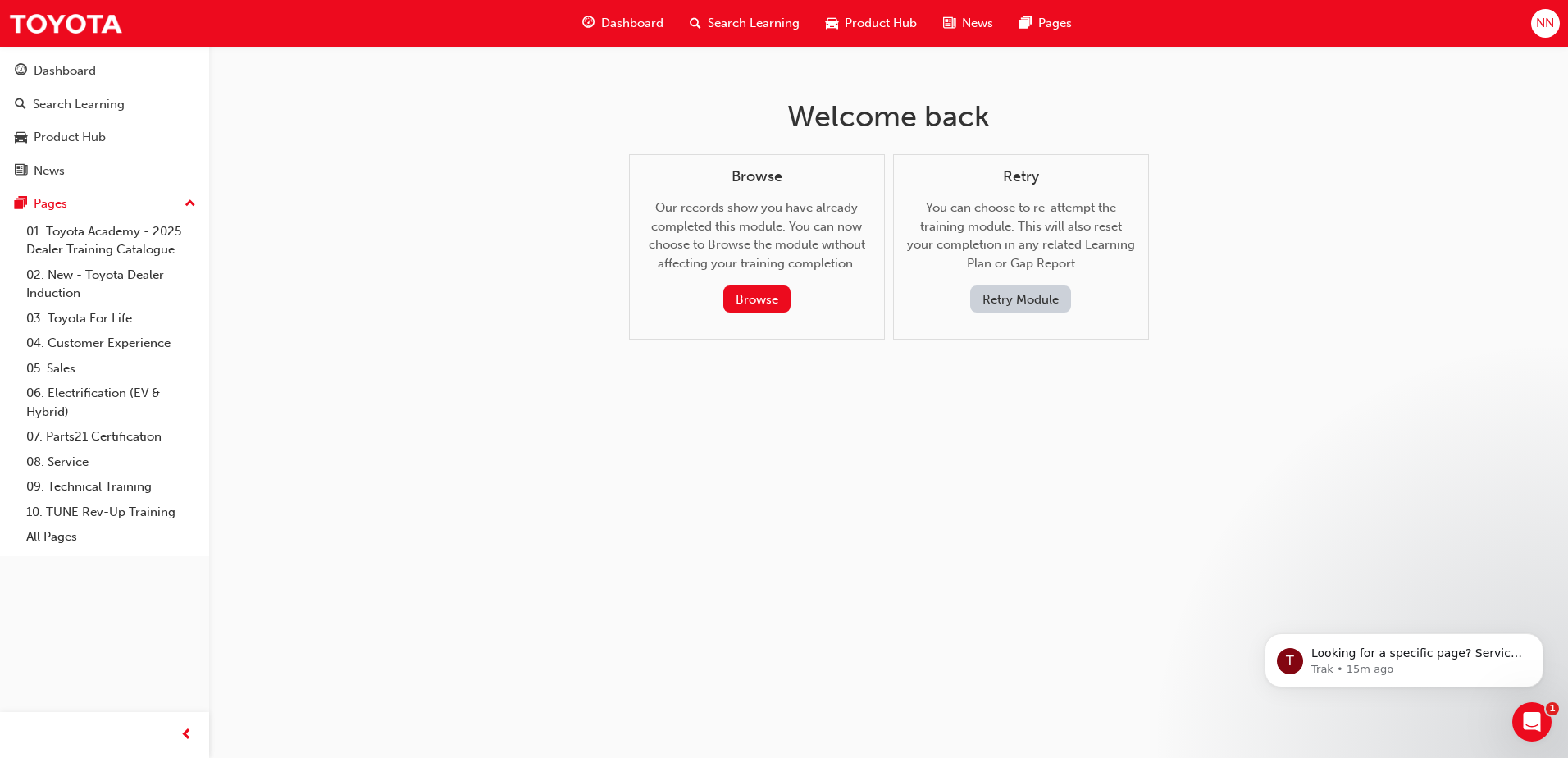
click at [949, 481] on div "Welcome back Browse Our records show you have already completed this module. Yo…" at bounding box center [784, 379] width 1568 height 758
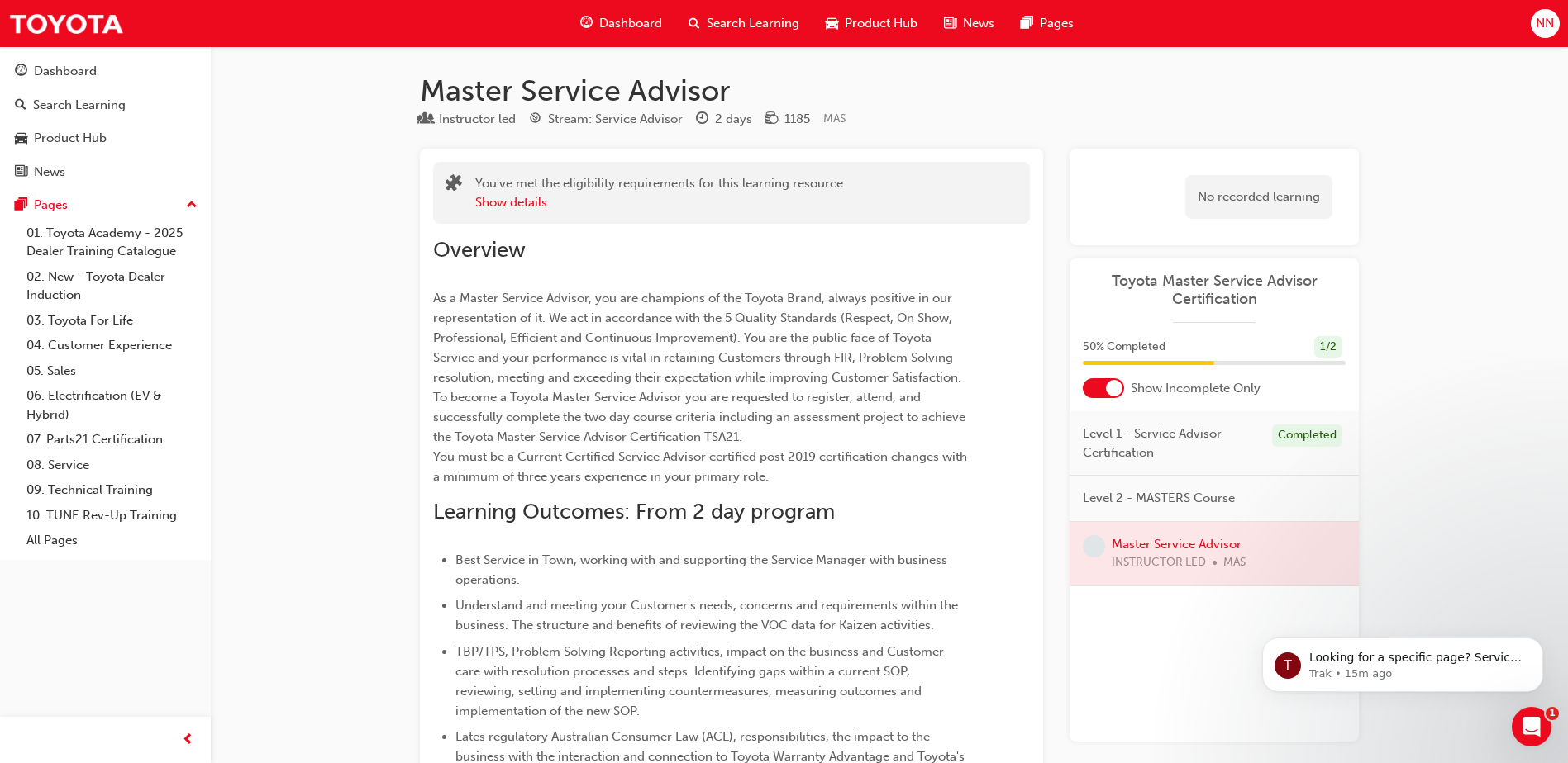
click at [768, 121] on span "money-icon" at bounding box center [771, 120] width 13 height 15
click at [797, 113] on div "1185" at bounding box center [797, 119] width 26 height 19
click at [947, 113] on div "Instructor led Stream: Service Advisor 2 days 1185 MAS" at bounding box center [889, 122] width 939 height 28
click at [446, 118] on div "Instructor led" at bounding box center [477, 119] width 77 height 19
click at [561, 114] on div "Stream: Service Advisor" at bounding box center [615, 119] width 135 height 19
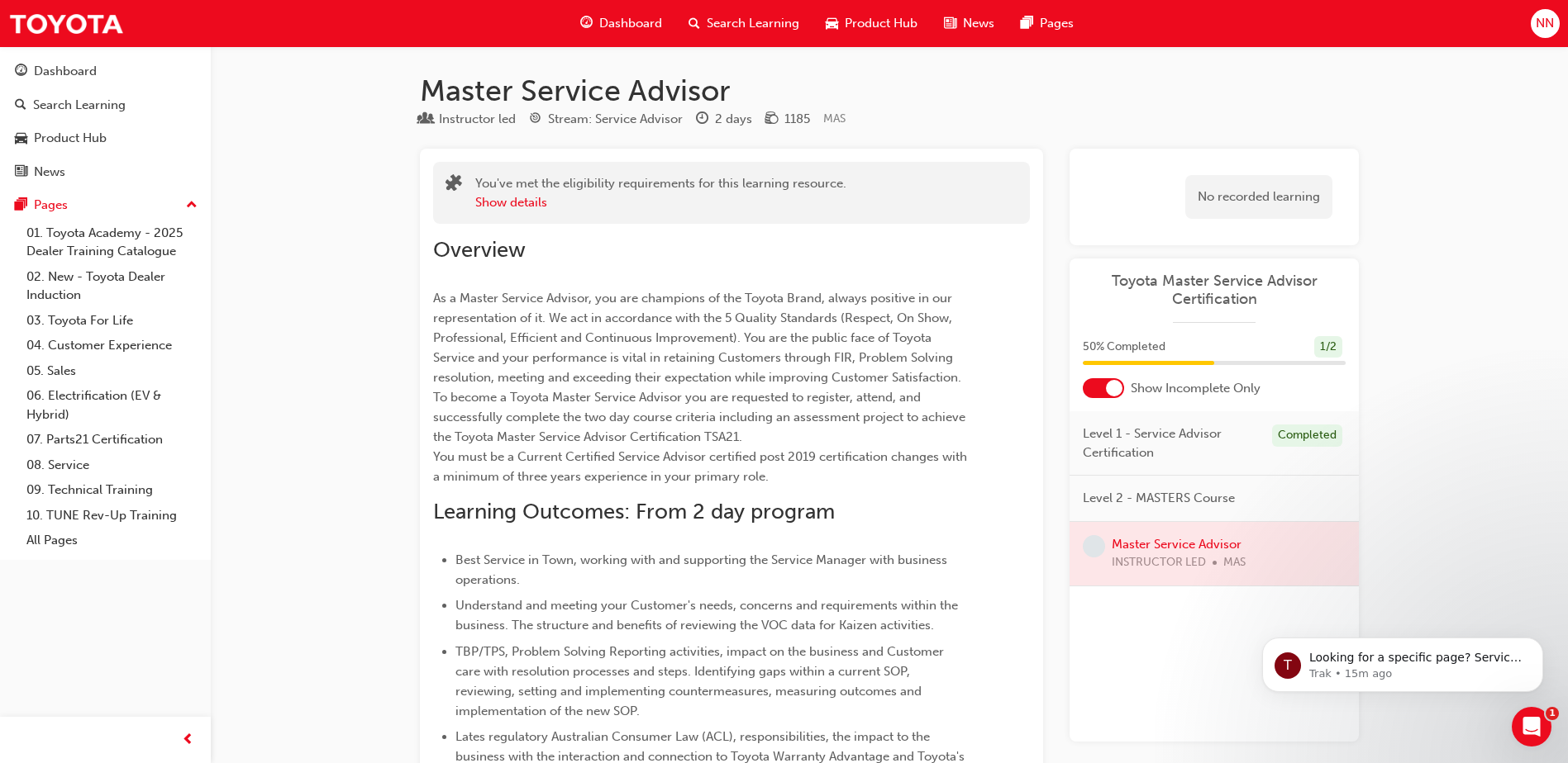
click at [465, 409] on span "As a Master Service Advisor, you are champions of the Toyota Brand, always posi…" at bounding box center [701, 387] width 537 height 193
click at [1182, 569] on div at bounding box center [1214, 553] width 290 height 63
click at [1195, 499] on span "Level 2 - MASTERS Course" at bounding box center [1159, 498] width 152 height 19
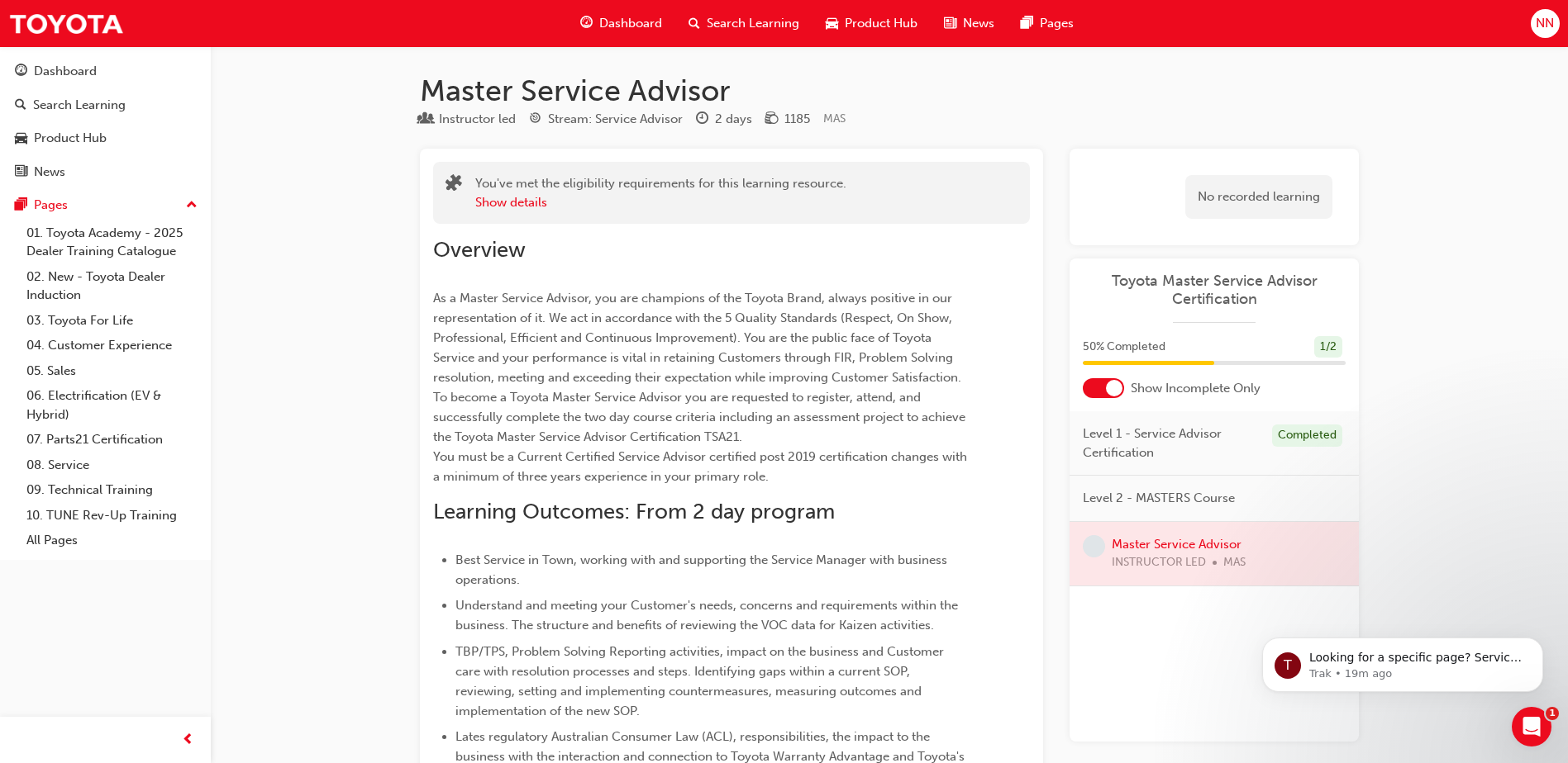
click at [1267, 551] on div at bounding box center [1214, 553] width 290 height 63
